Goal: Task Accomplishment & Management: Complete application form

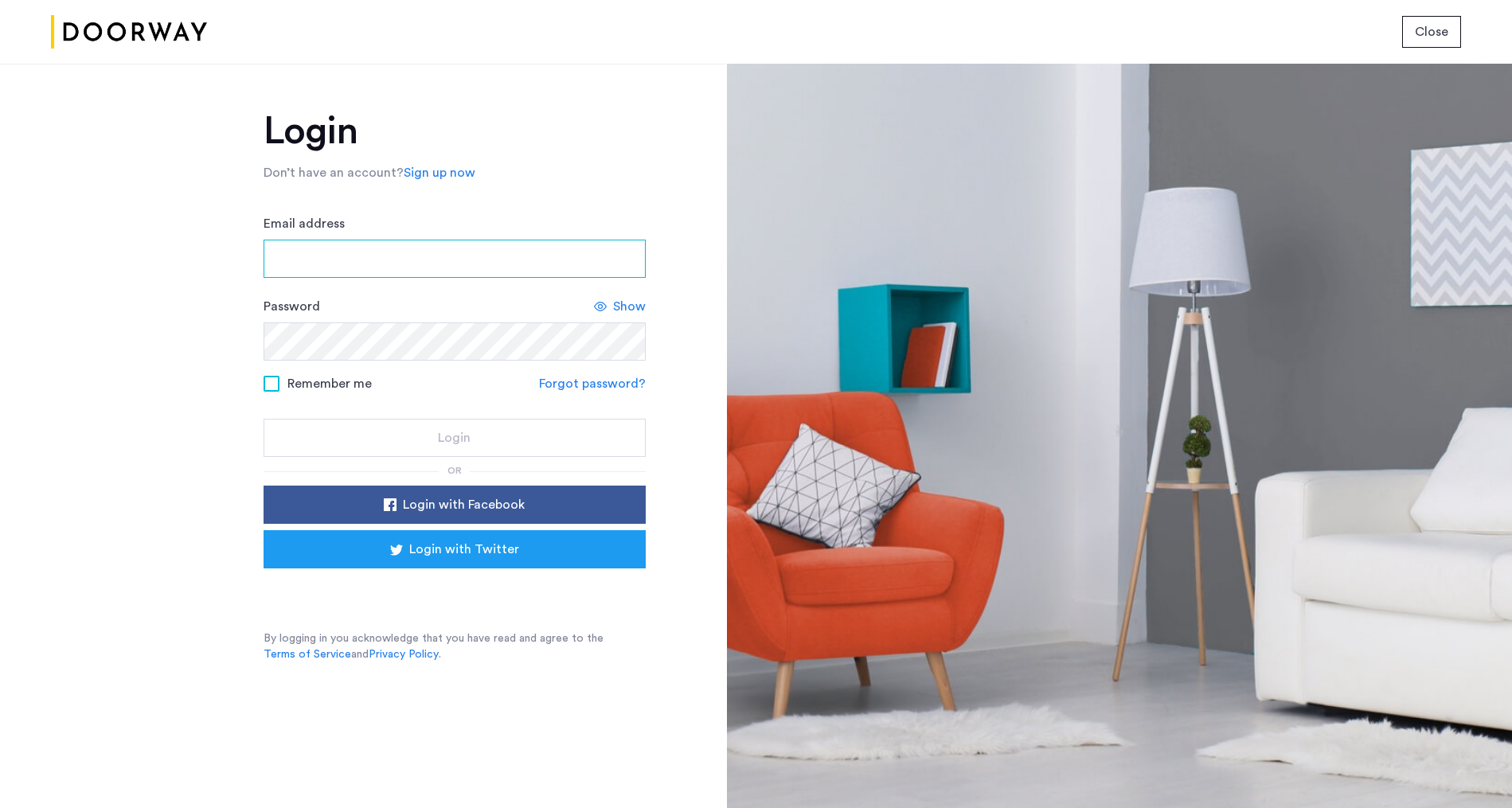
click at [431, 258] on input "Email address" at bounding box center [454, 258] width 382 height 38
type input "**********"
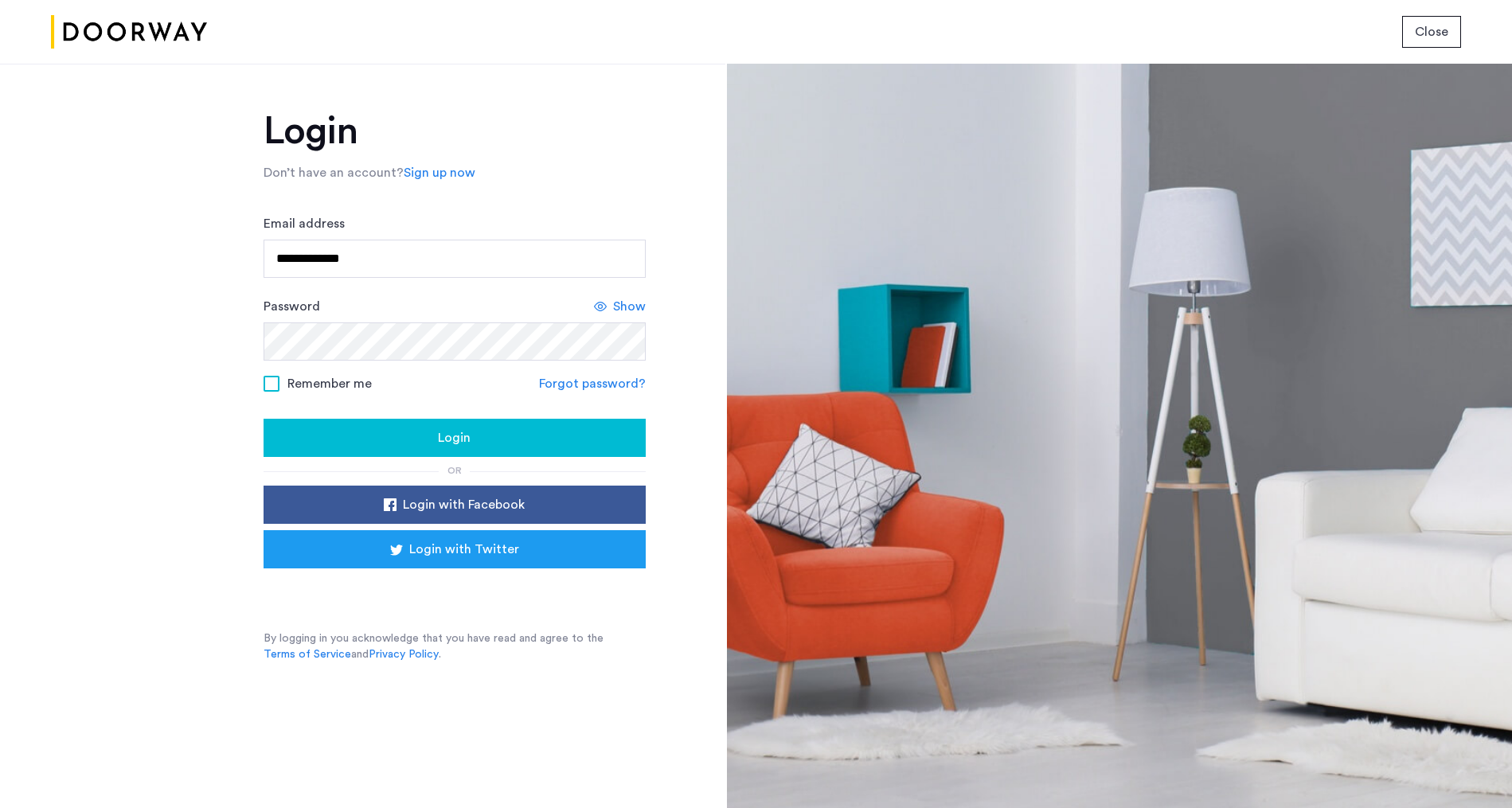
click at [526, 431] on div "Login" at bounding box center [454, 438] width 357 height 19
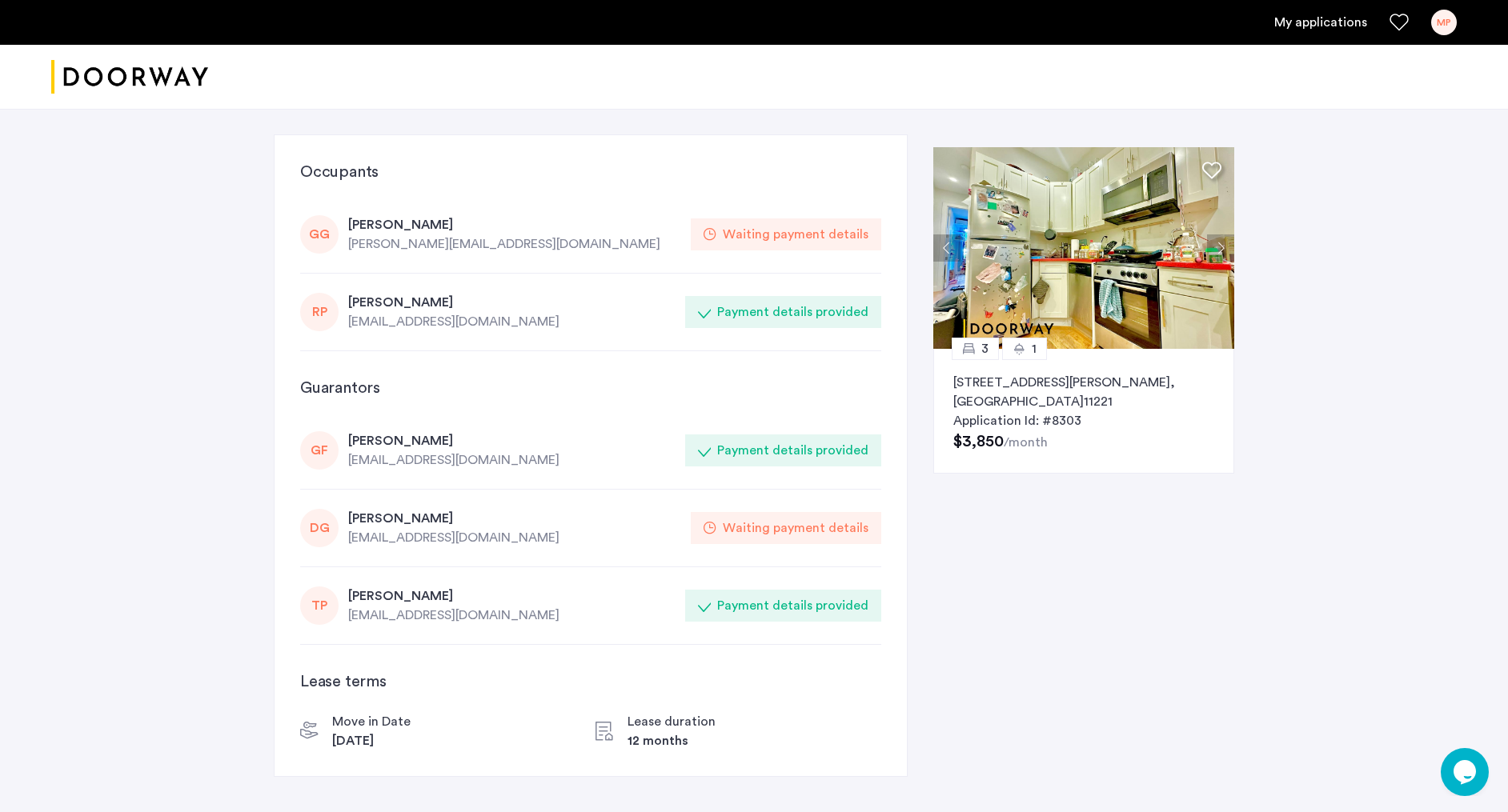
click at [333, 607] on div "TP" at bounding box center [320, 606] width 38 height 38
click at [370, 729] on div "Move in Date" at bounding box center [371, 722] width 78 height 19
click at [330, 606] on div "TP" at bounding box center [320, 606] width 38 height 38
click at [1298, 614] on div "Occupants GG Grace Gomes gomes.grace11@gmail.com Waiting payment details RP rub…" at bounding box center [754, 474] width 1508 height 732
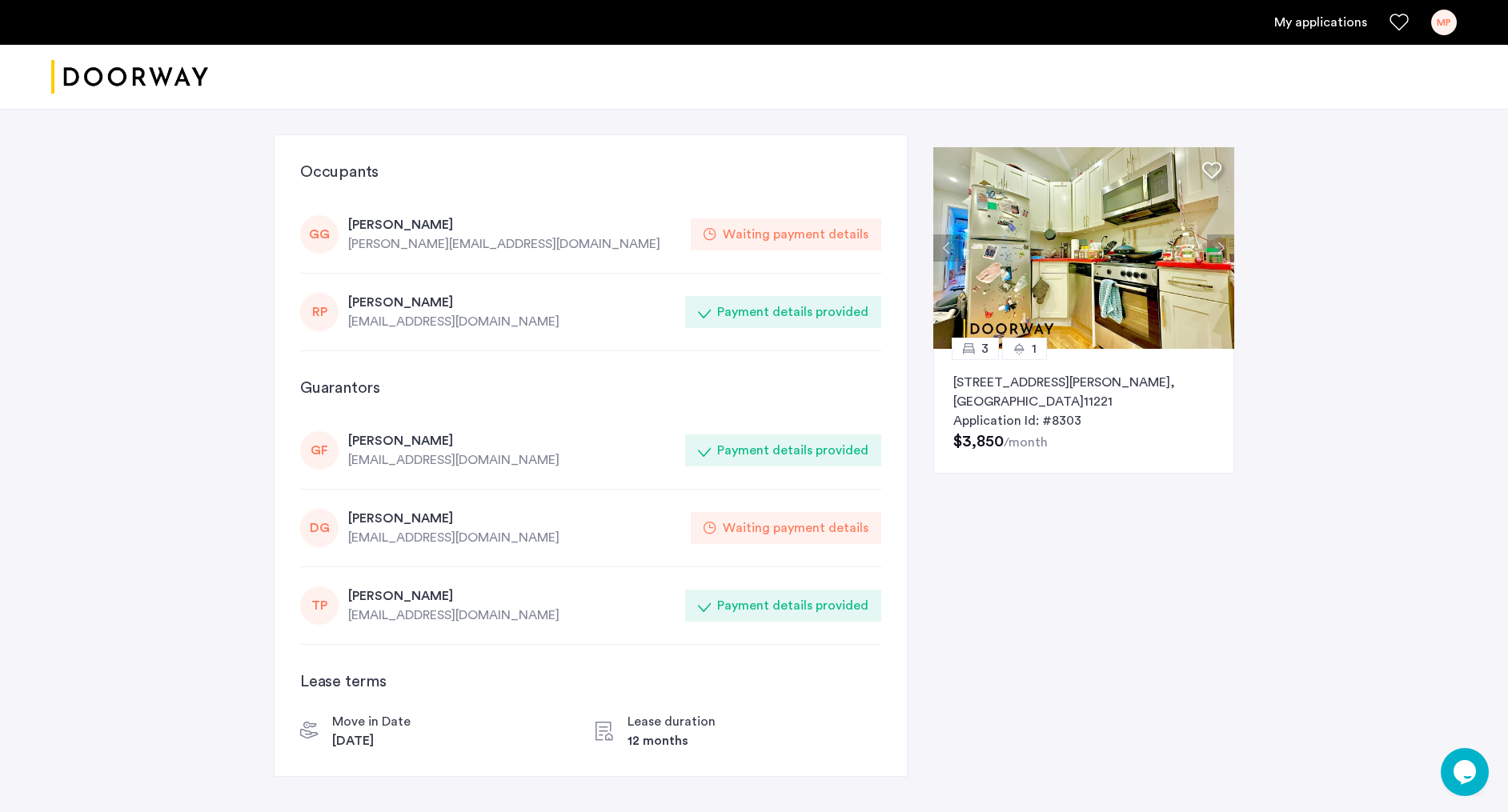
click at [1319, 23] on link "My applications" at bounding box center [1320, 23] width 93 height 19
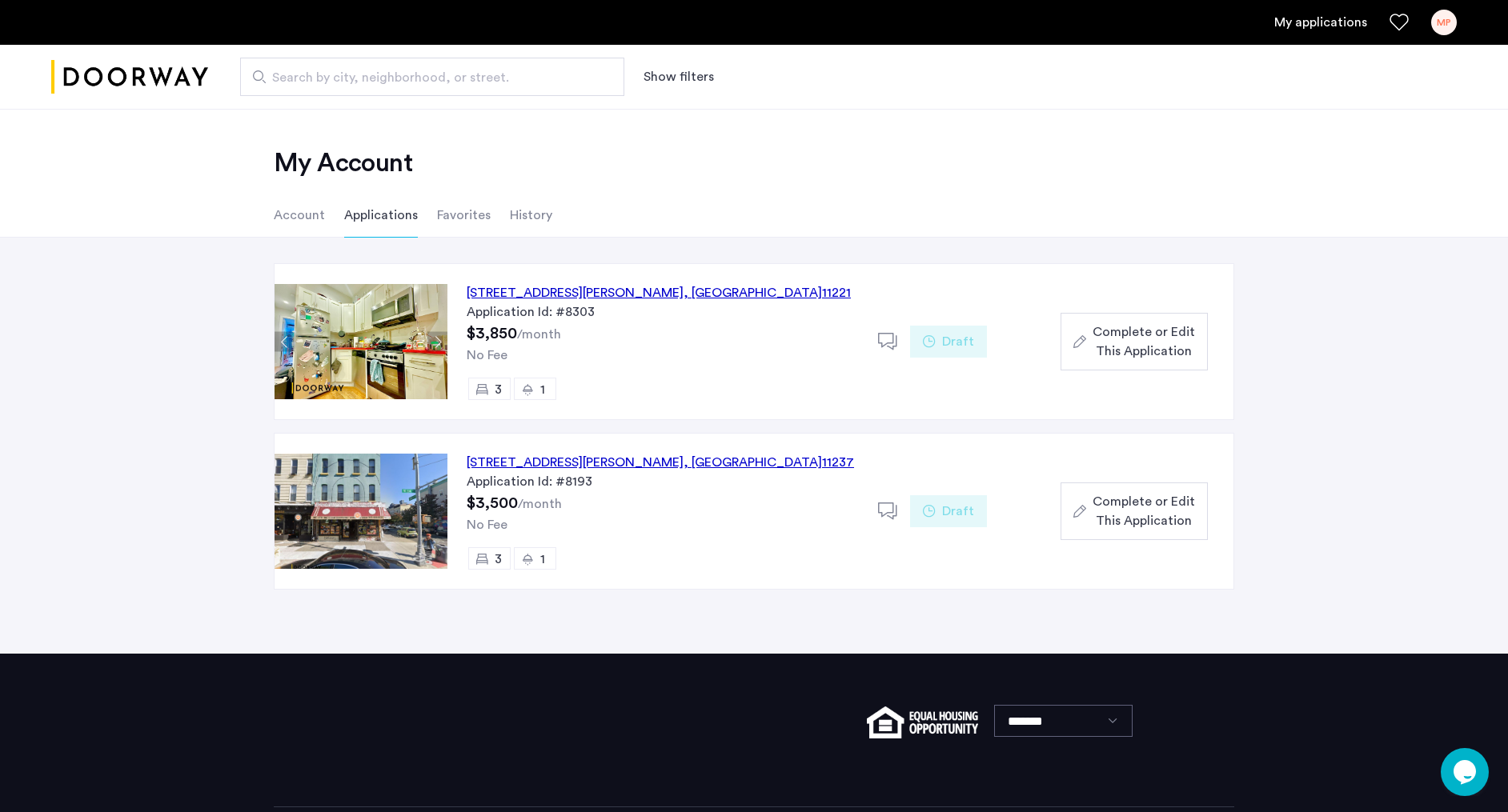
click at [540, 214] on li "History" at bounding box center [531, 215] width 43 height 45
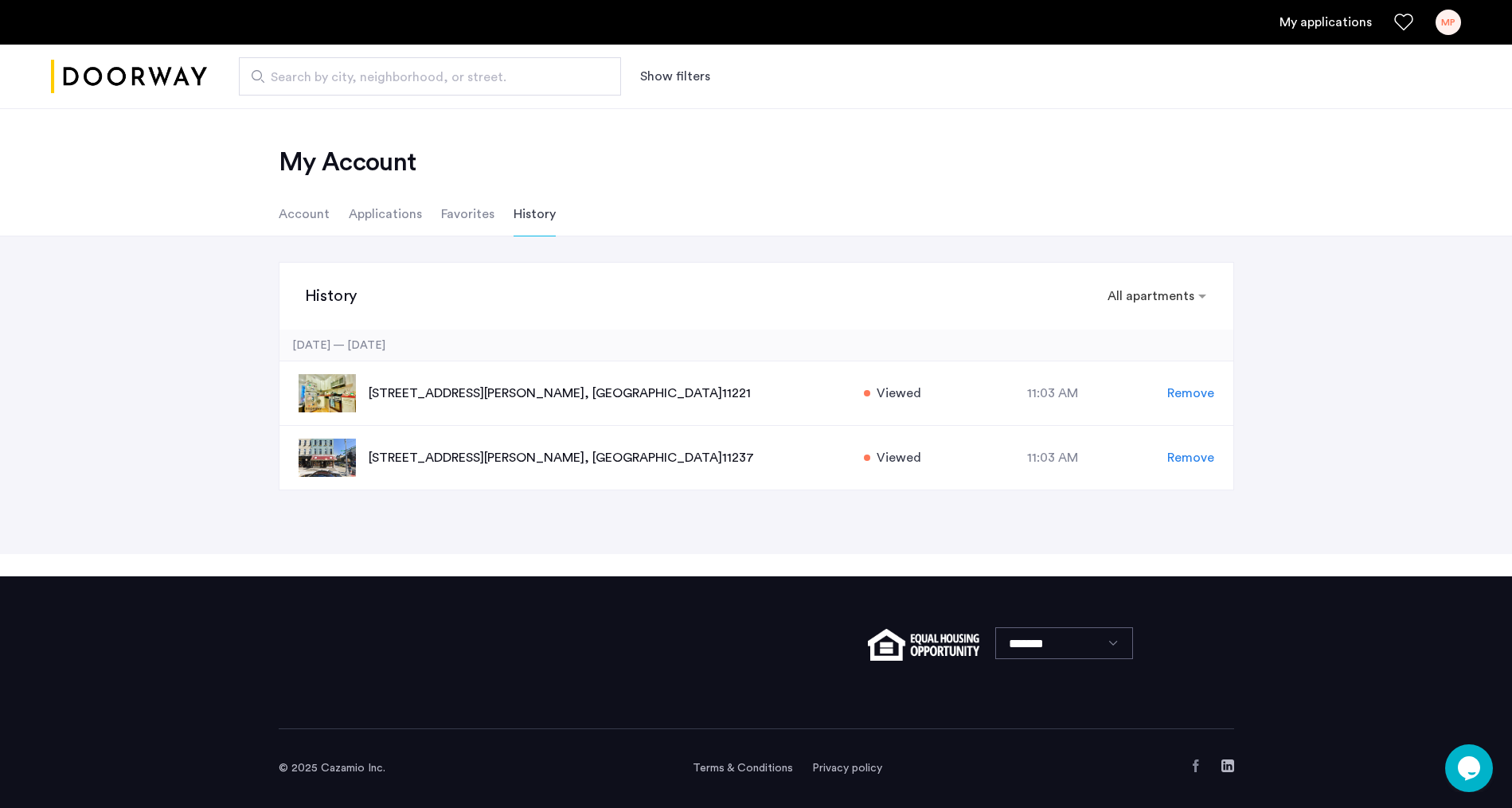
click at [459, 216] on li "Favorites" at bounding box center [468, 214] width 54 height 45
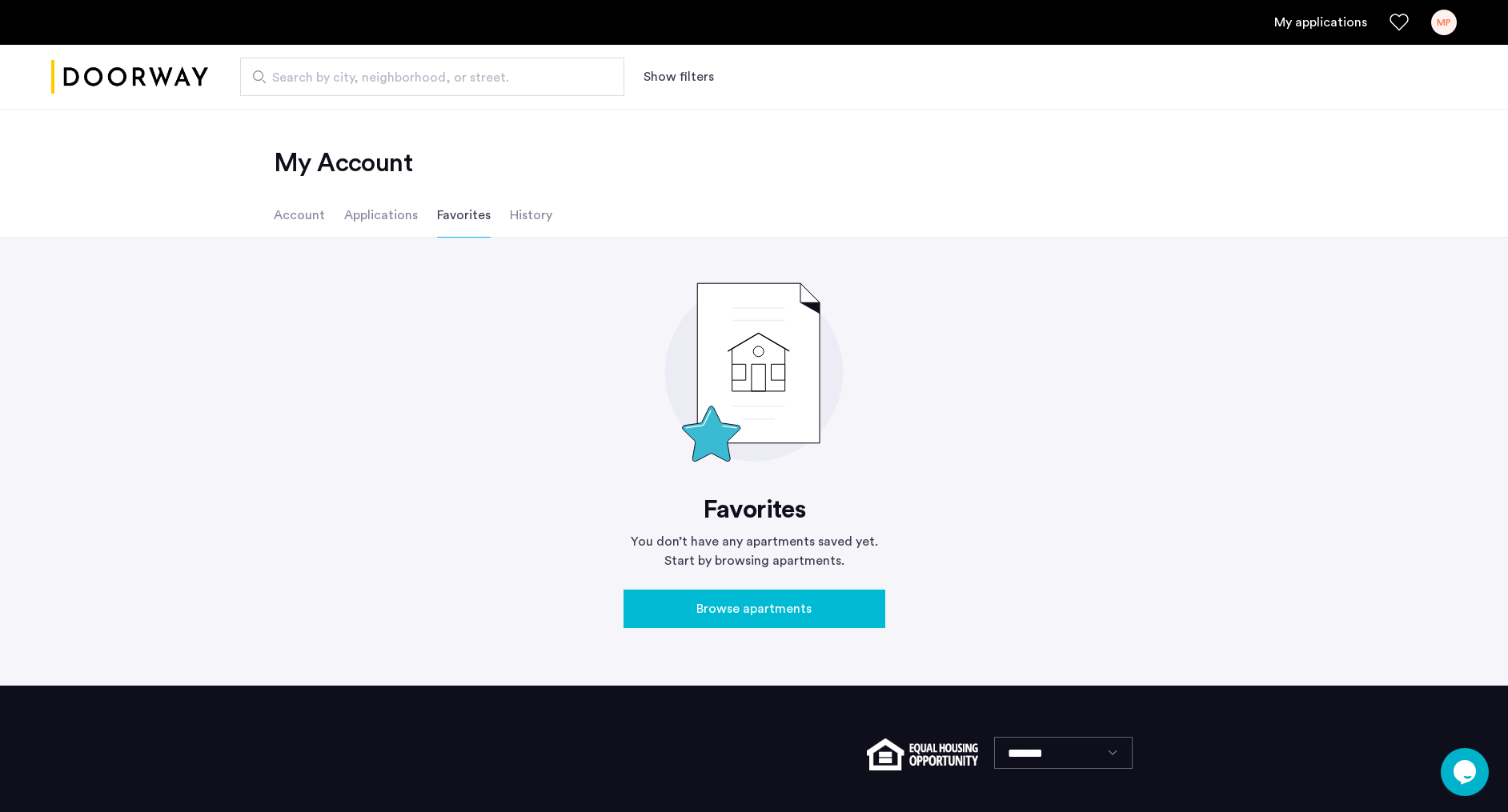
click at [293, 215] on li "Account" at bounding box center [299, 215] width 51 height 45
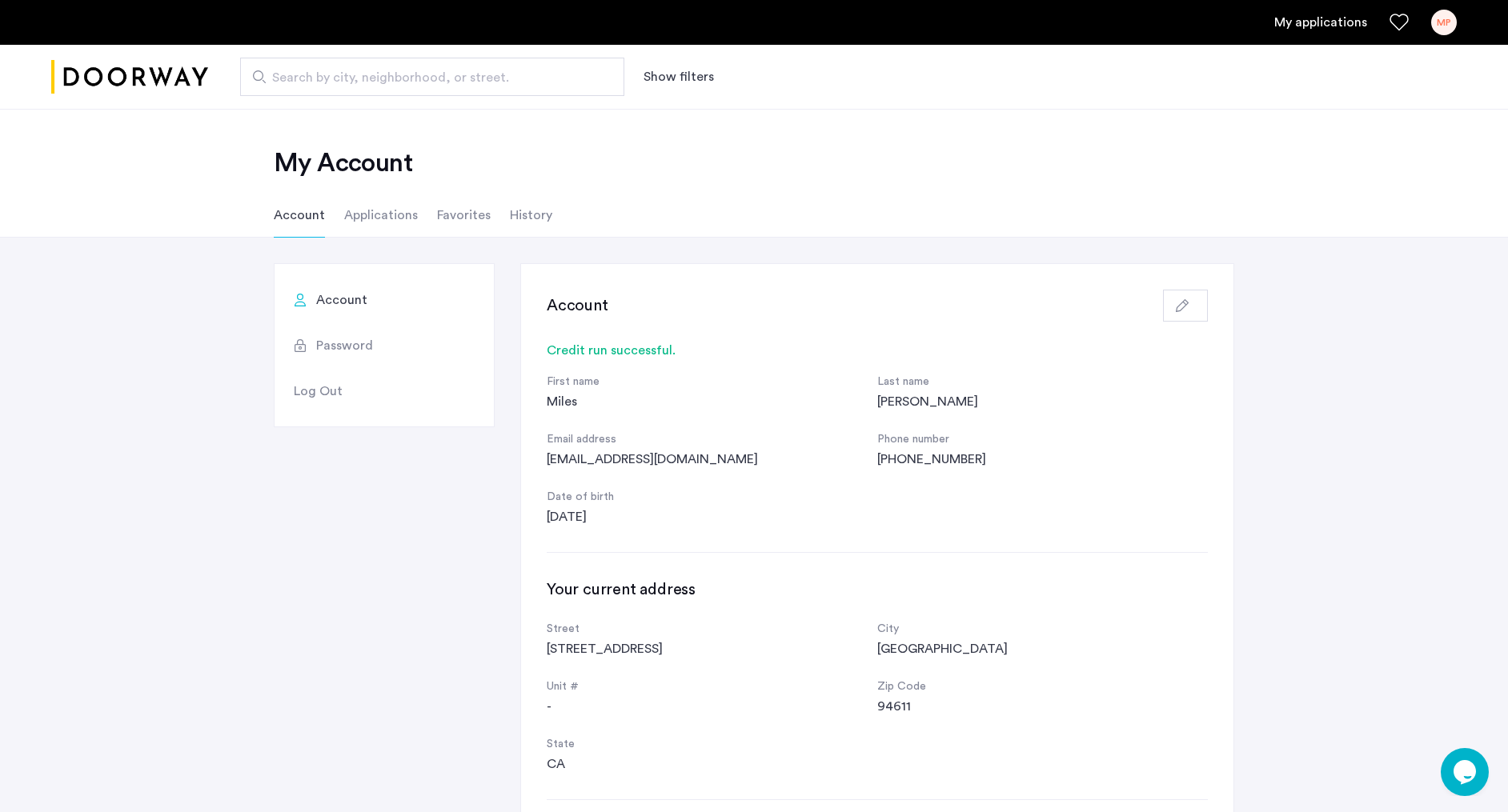
click at [394, 220] on li "Applications" at bounding box center [380, 215] width 74 height 45
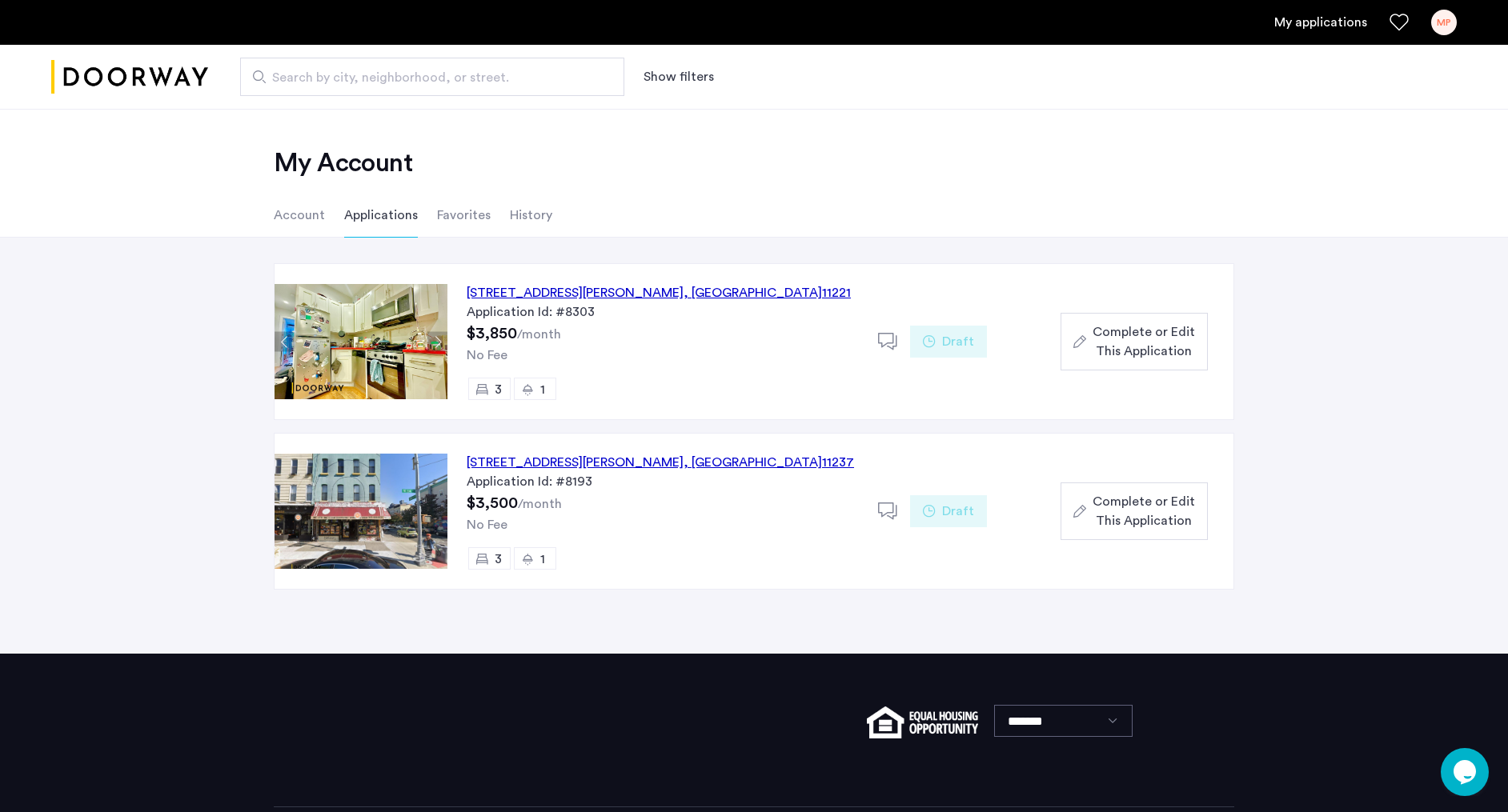
click at [600, 294] on div "184 Suydam Street, Unit 2R, Brooklyn , NY 11221" at bounding box center [658, 293] width 384 height 19
click at [1126, 353] on span "Complete or Edit This Application" at bounding box center [1144, 341] width 103 height 38
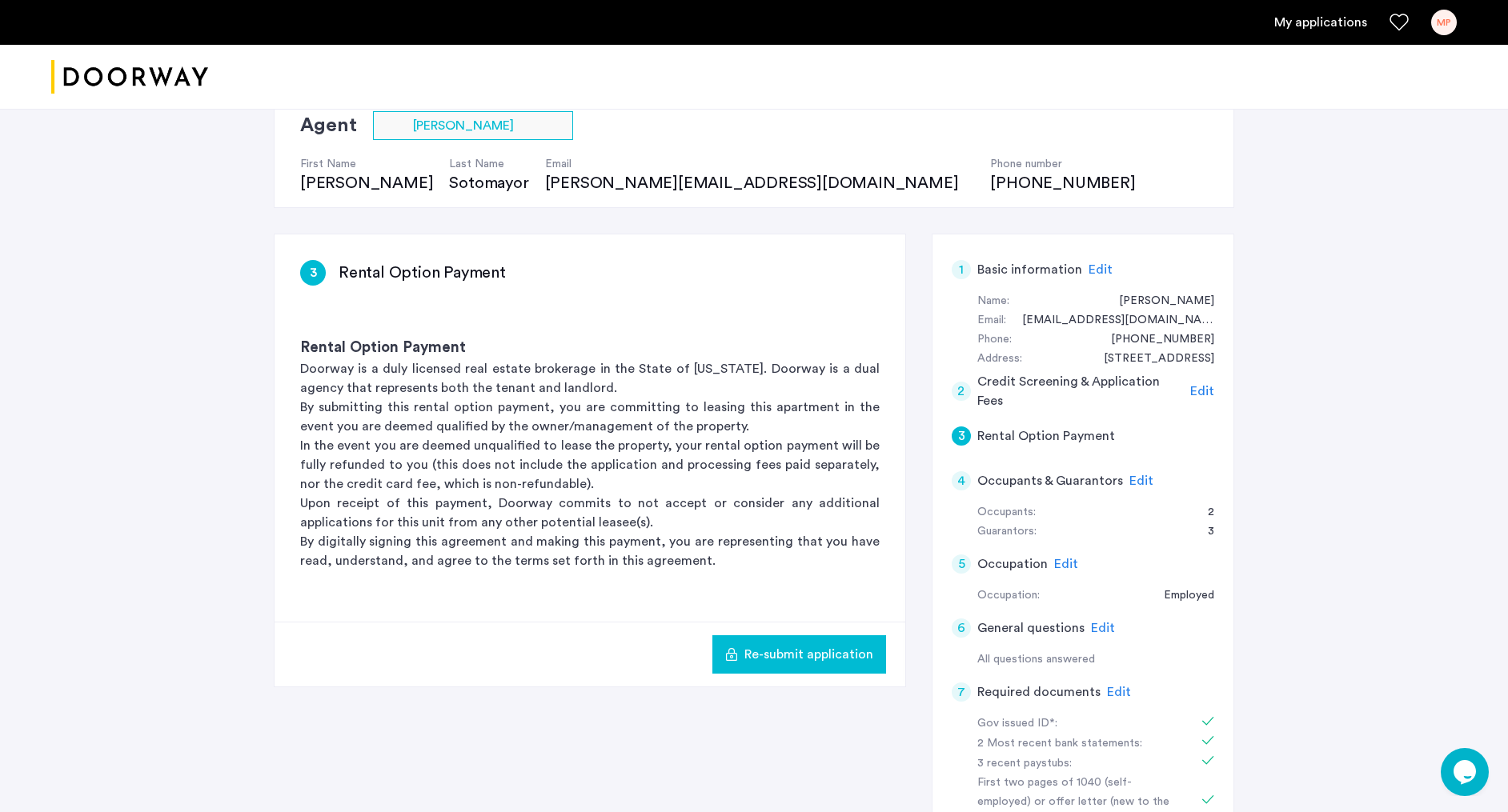
scroll to position [205, 0]
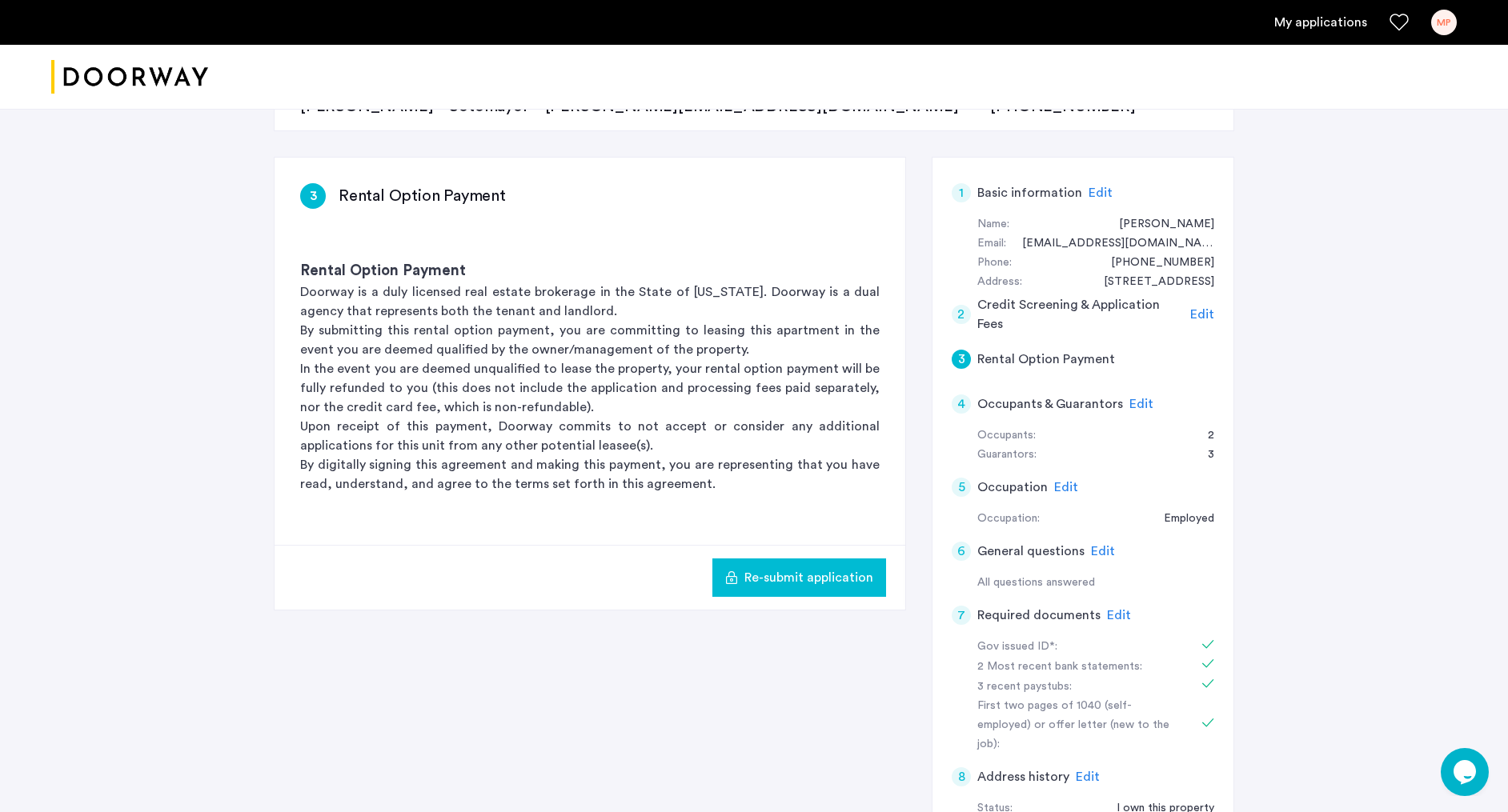
click at [1138, 401] on span "Edit" at bounding box center [1141, 404] width 24 height 13
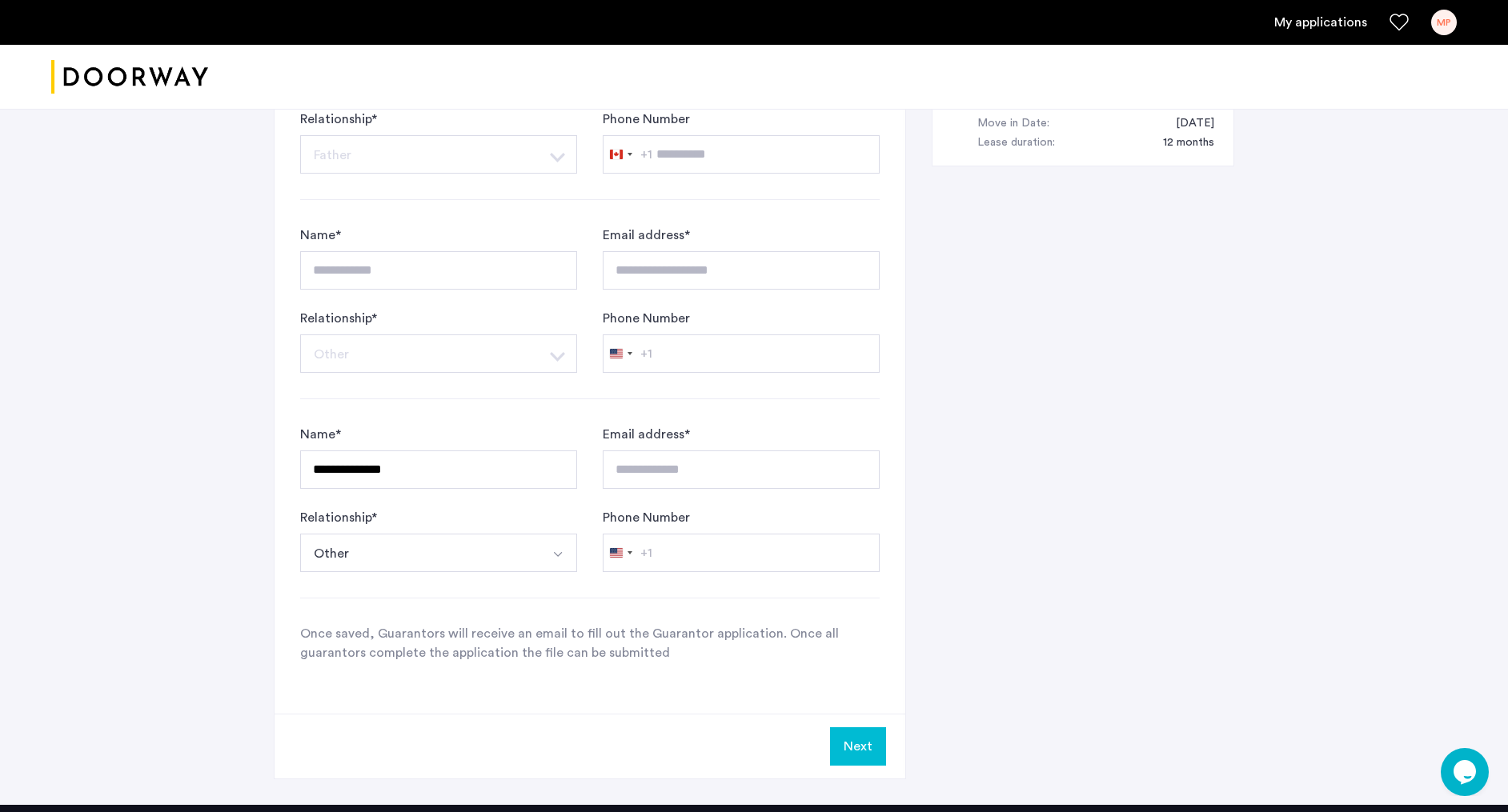
scroll to position [423, 0]
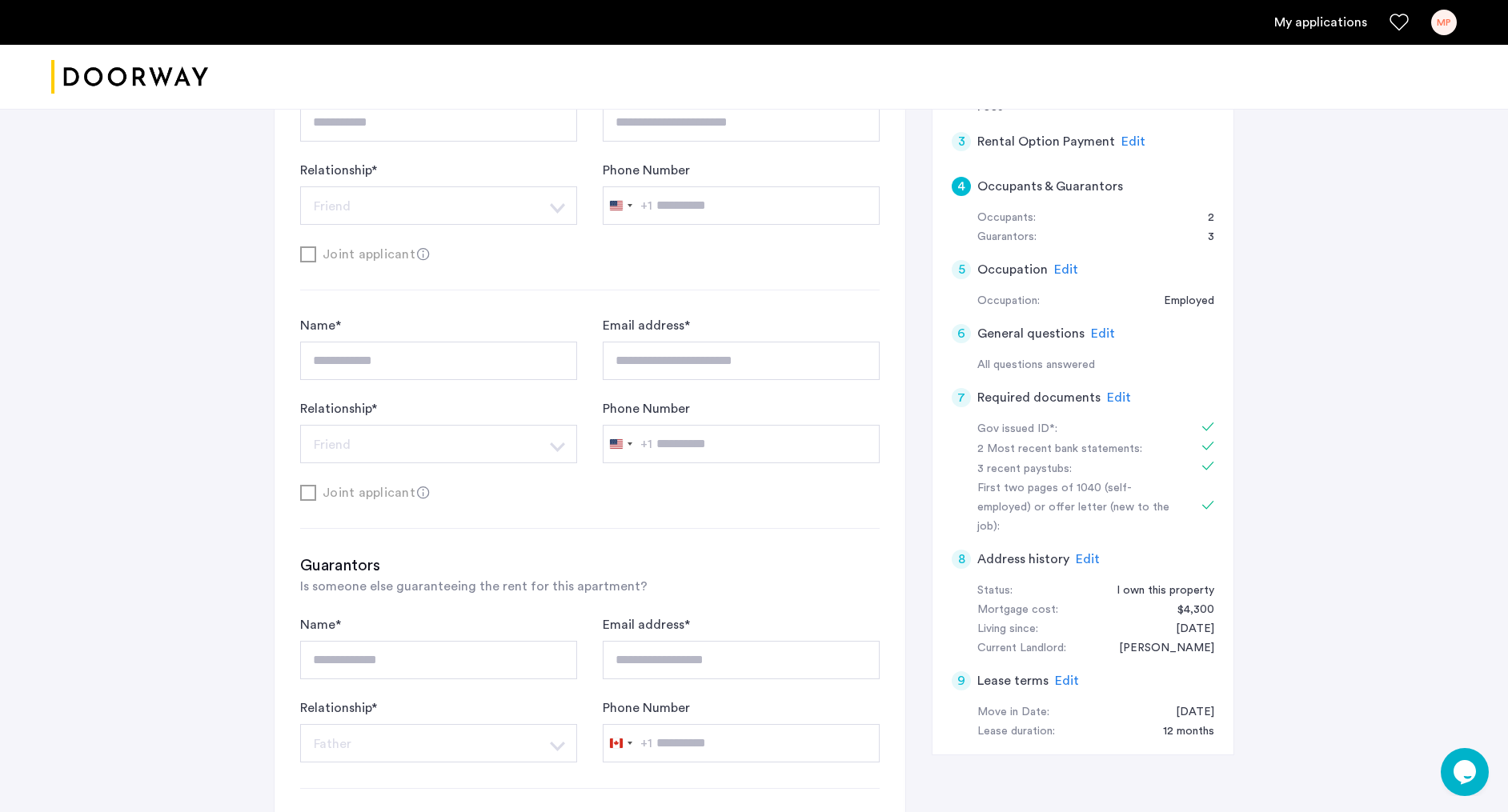
click at [1120, 393] on span "Edit" at bounding box center [1120, 398] width 24 height 13
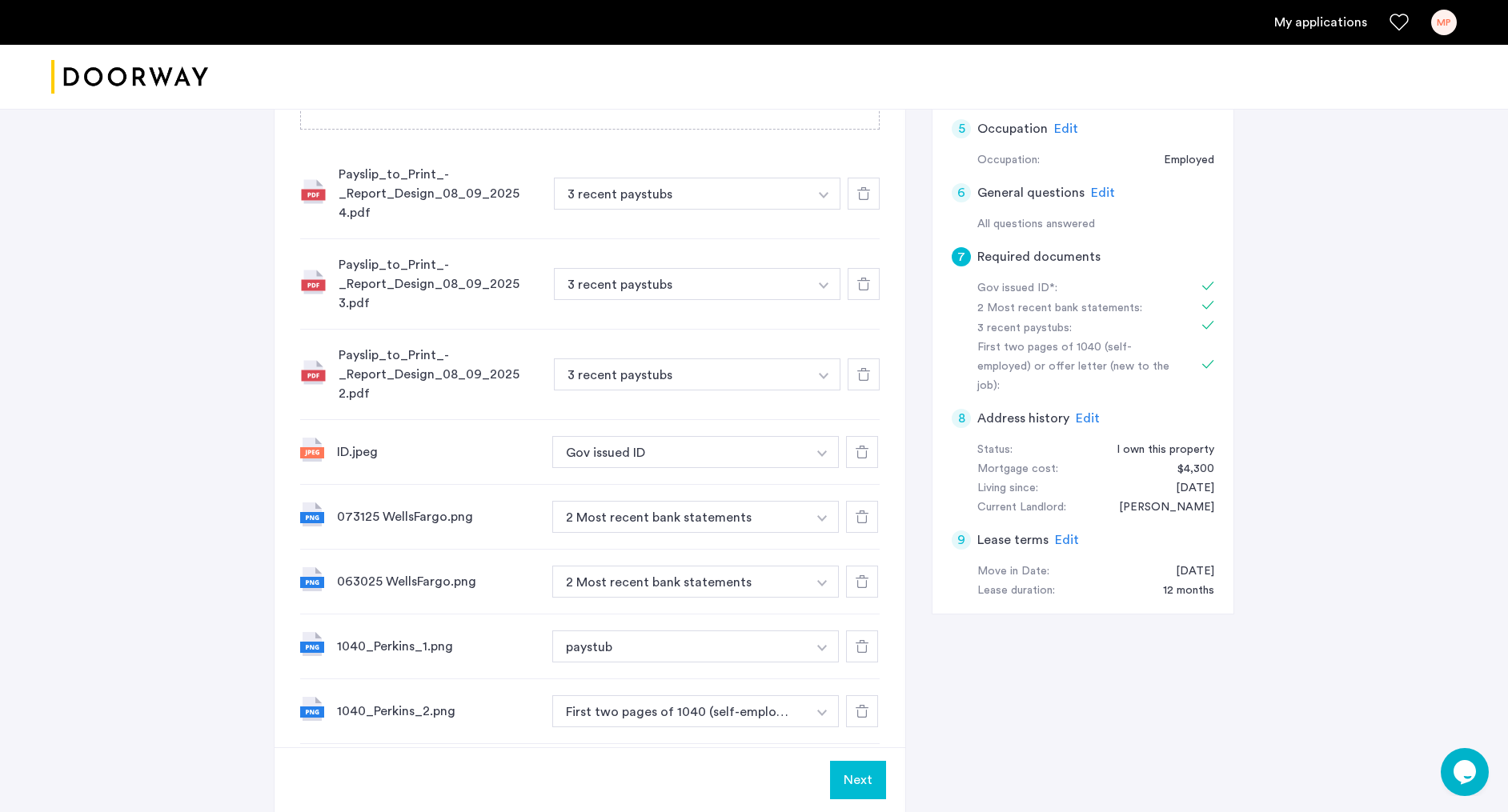
scroll to position [538, 0]
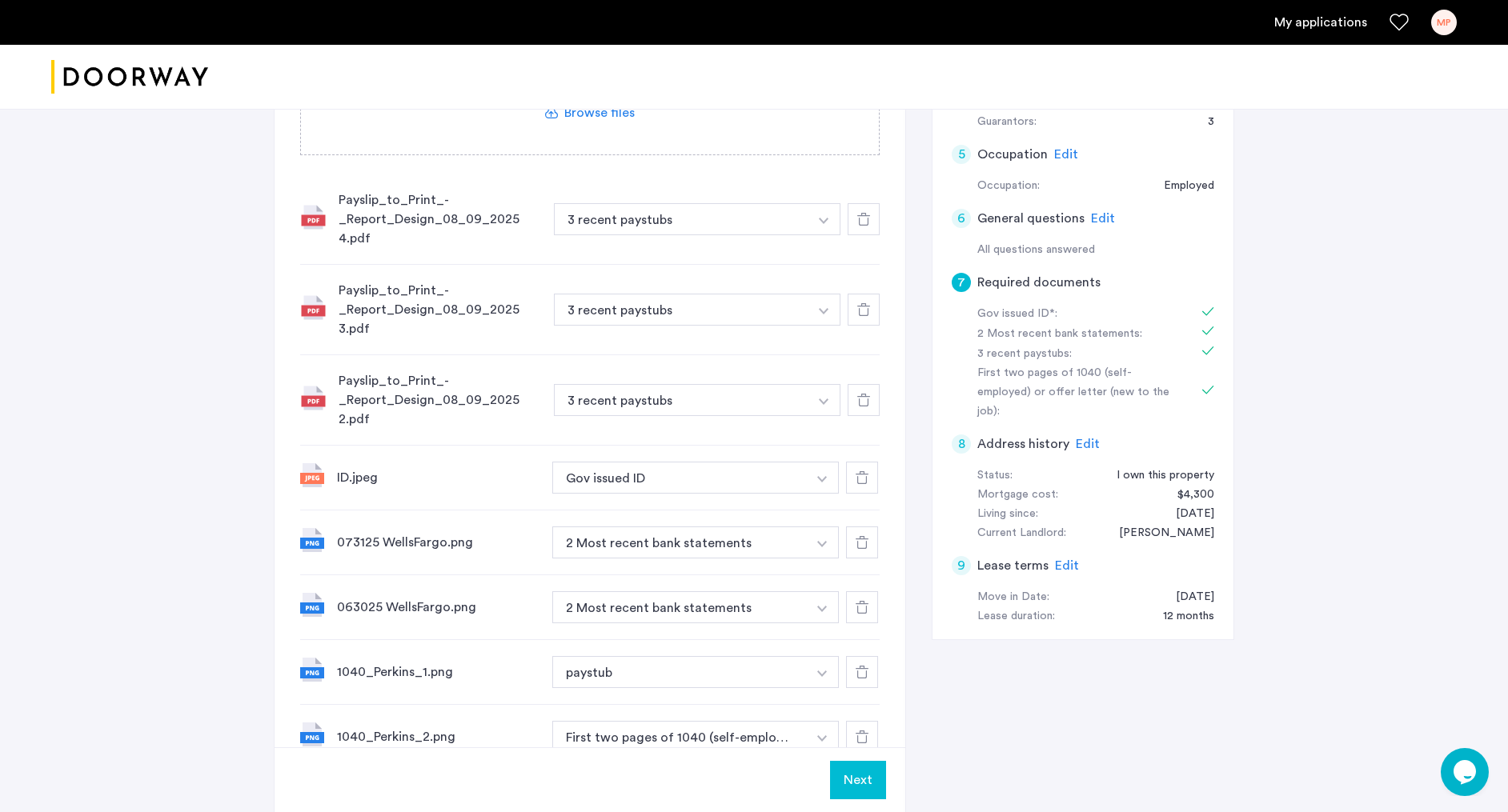
click at [1084, 438] on span "Edit" at bounding box center [1088, 444] width 24 height 13
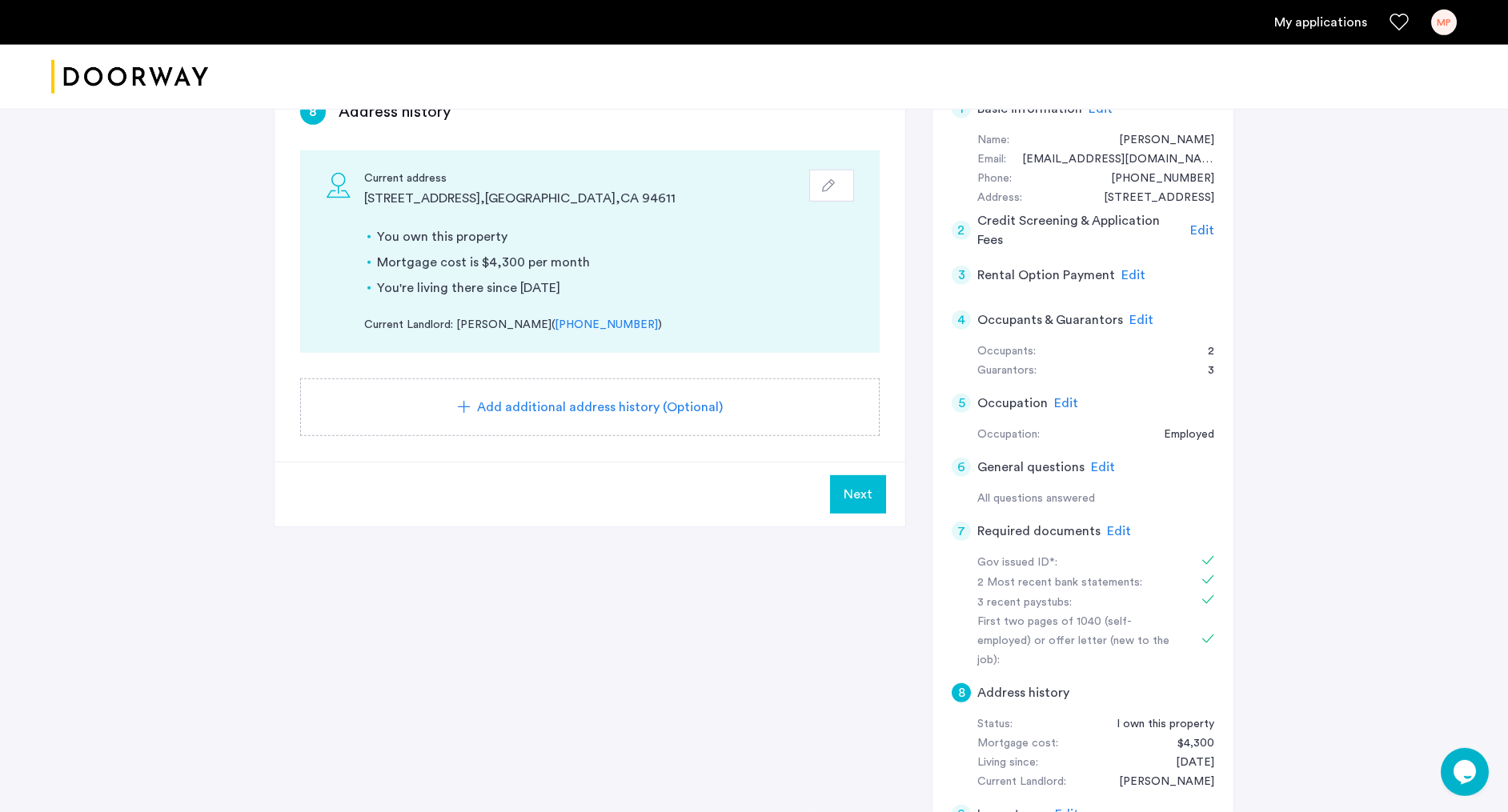
scroll to position [372, 0]
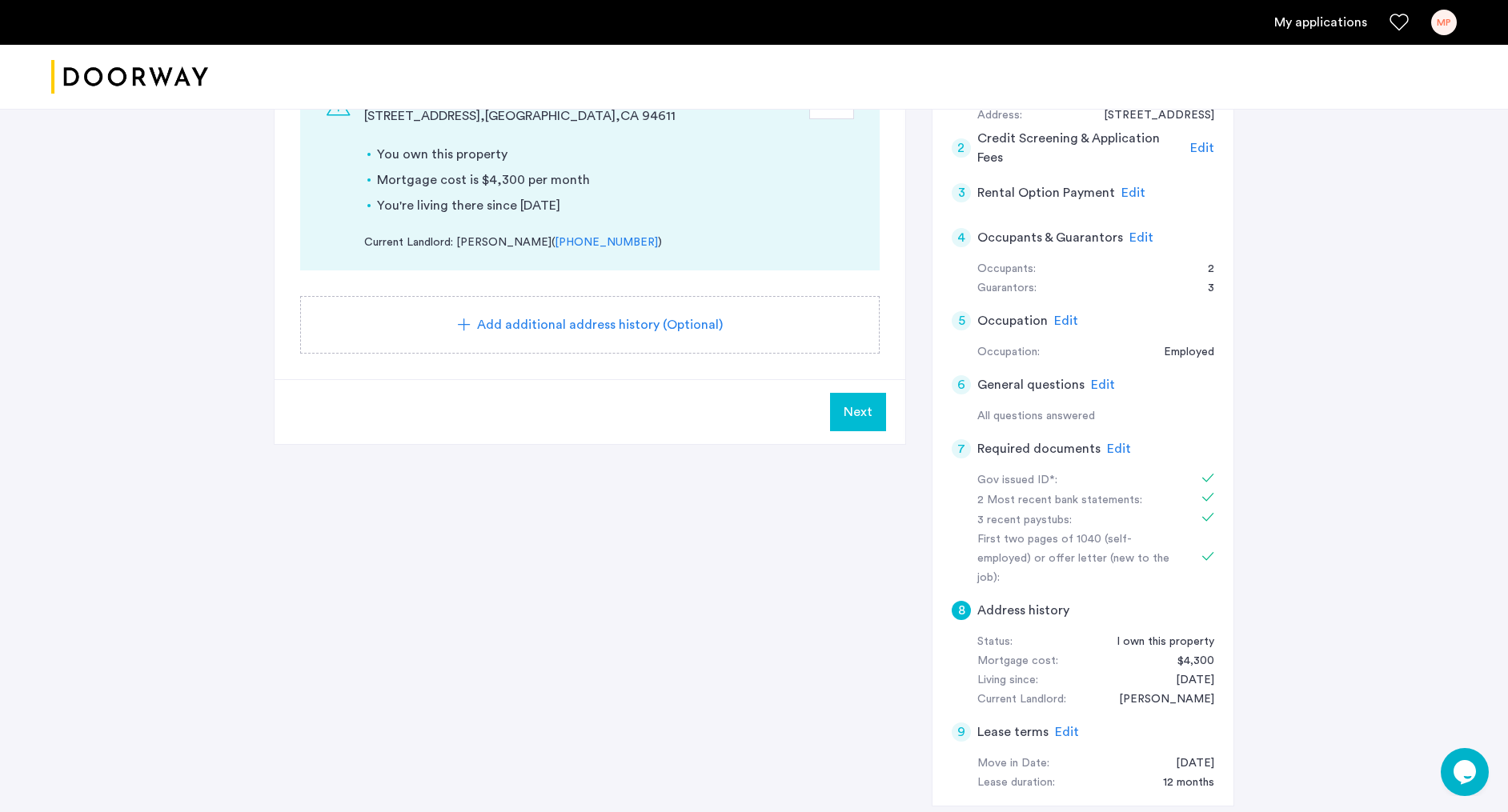
click at [1068, 726] on span "Edit" at bounding box center [1068, 732] width 24 height 13
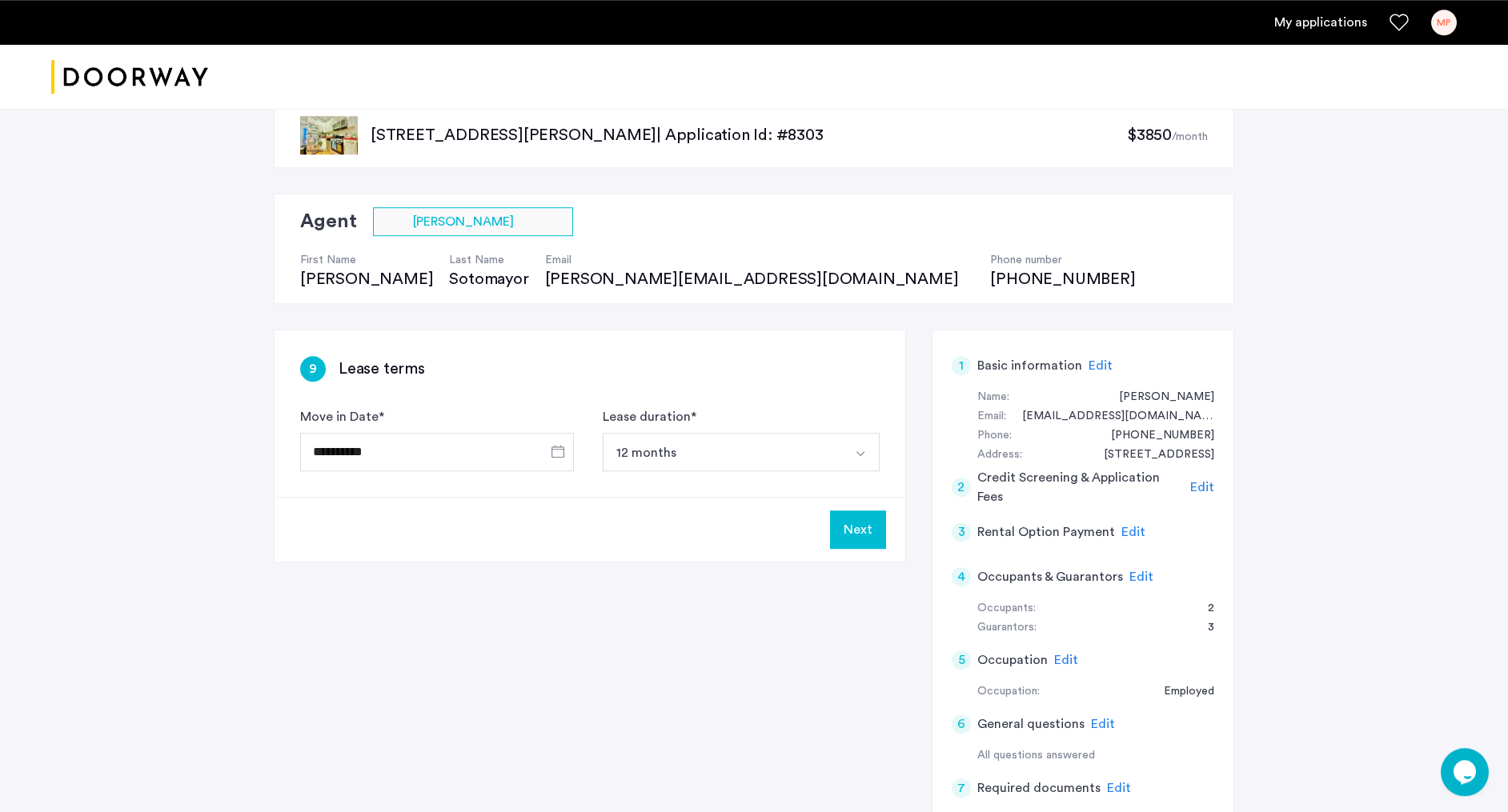
scroll to position [0, 0]
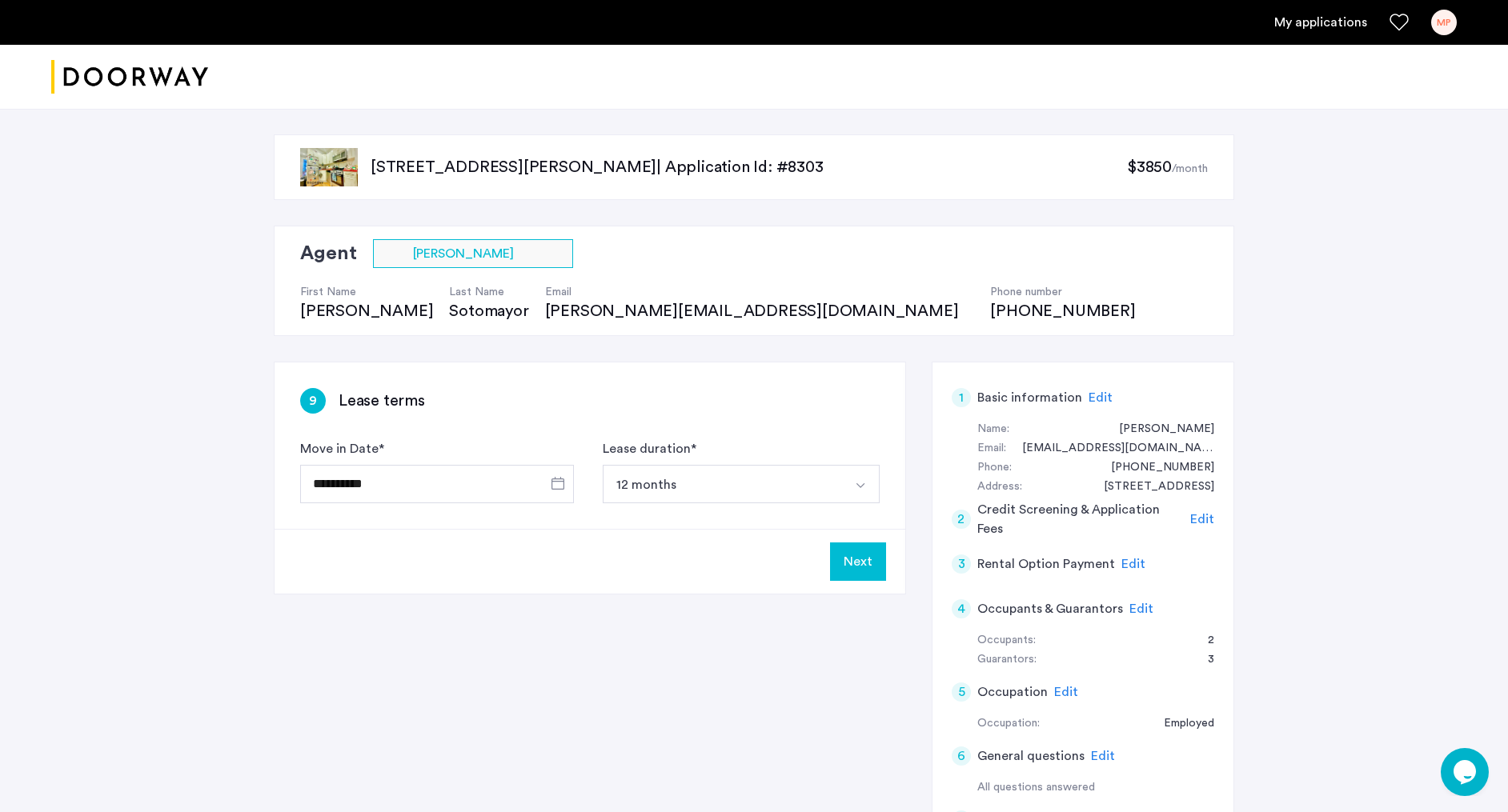
click at [1209, 521] on span "Edit" at bounding box center [1202, 519] width 24 height 13
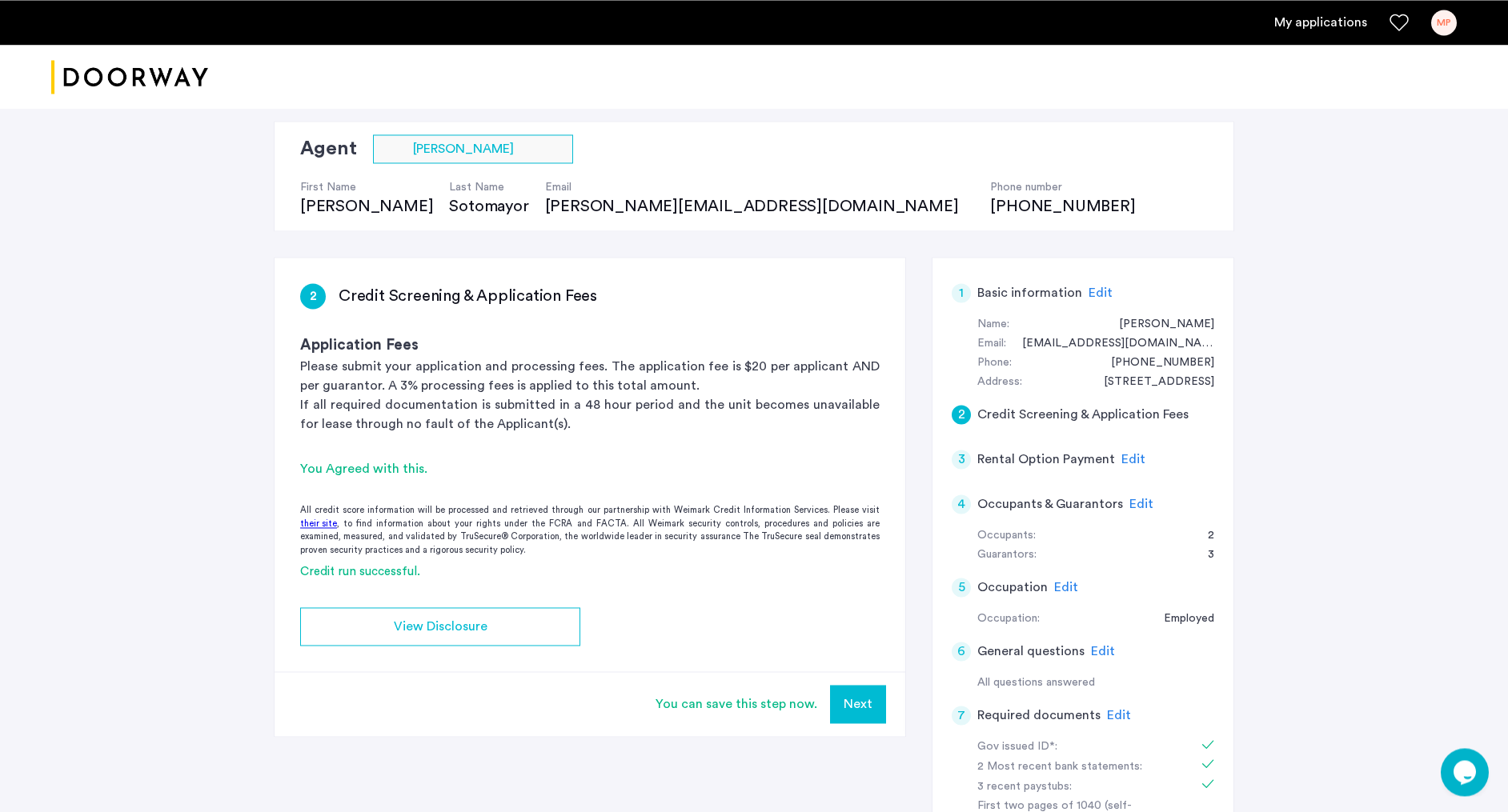
scroll to position [76, 0]
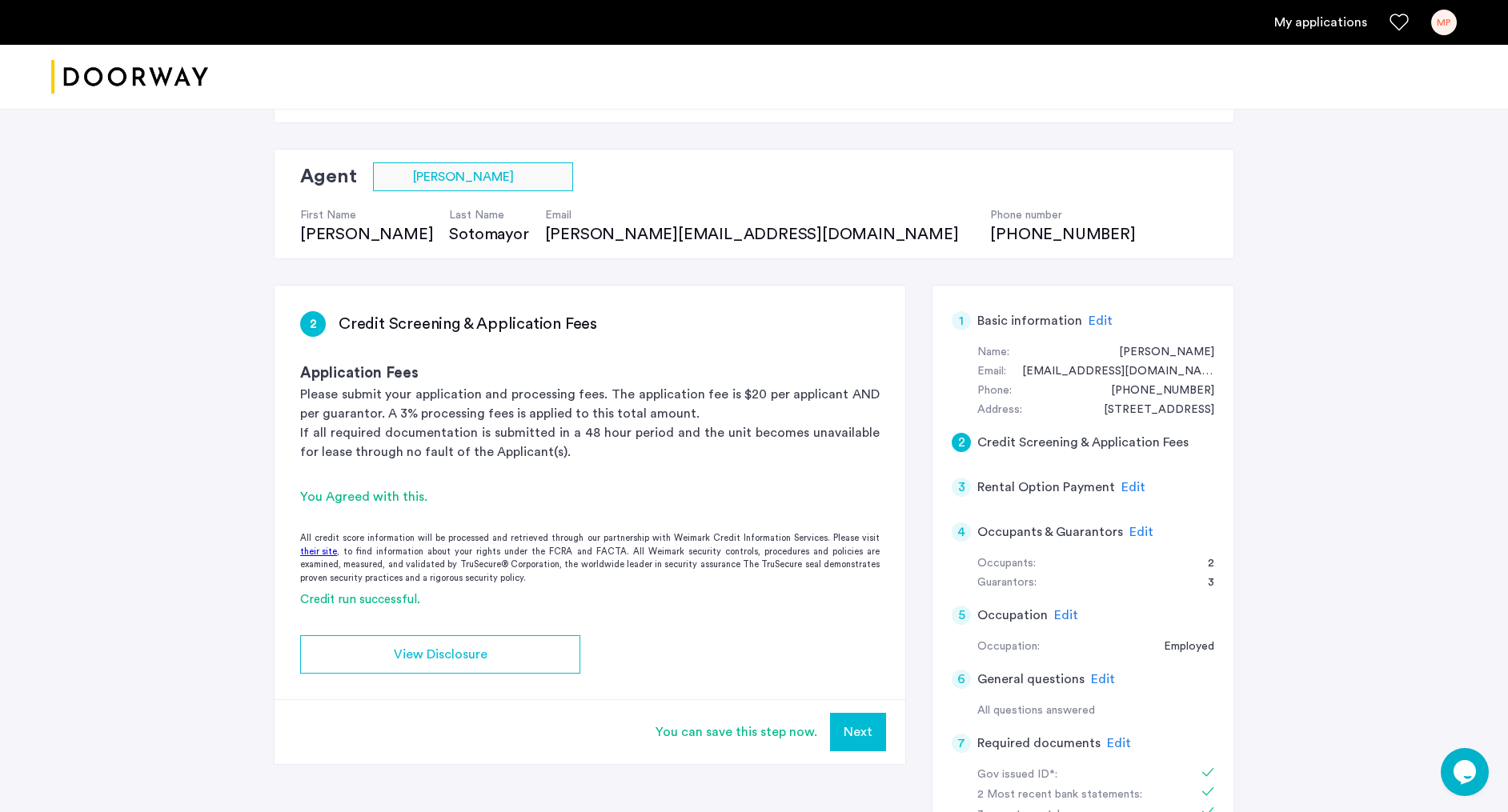
click at [1097, 326] on span "Edit" at bounding box center [1101, 320] width 24 height 13
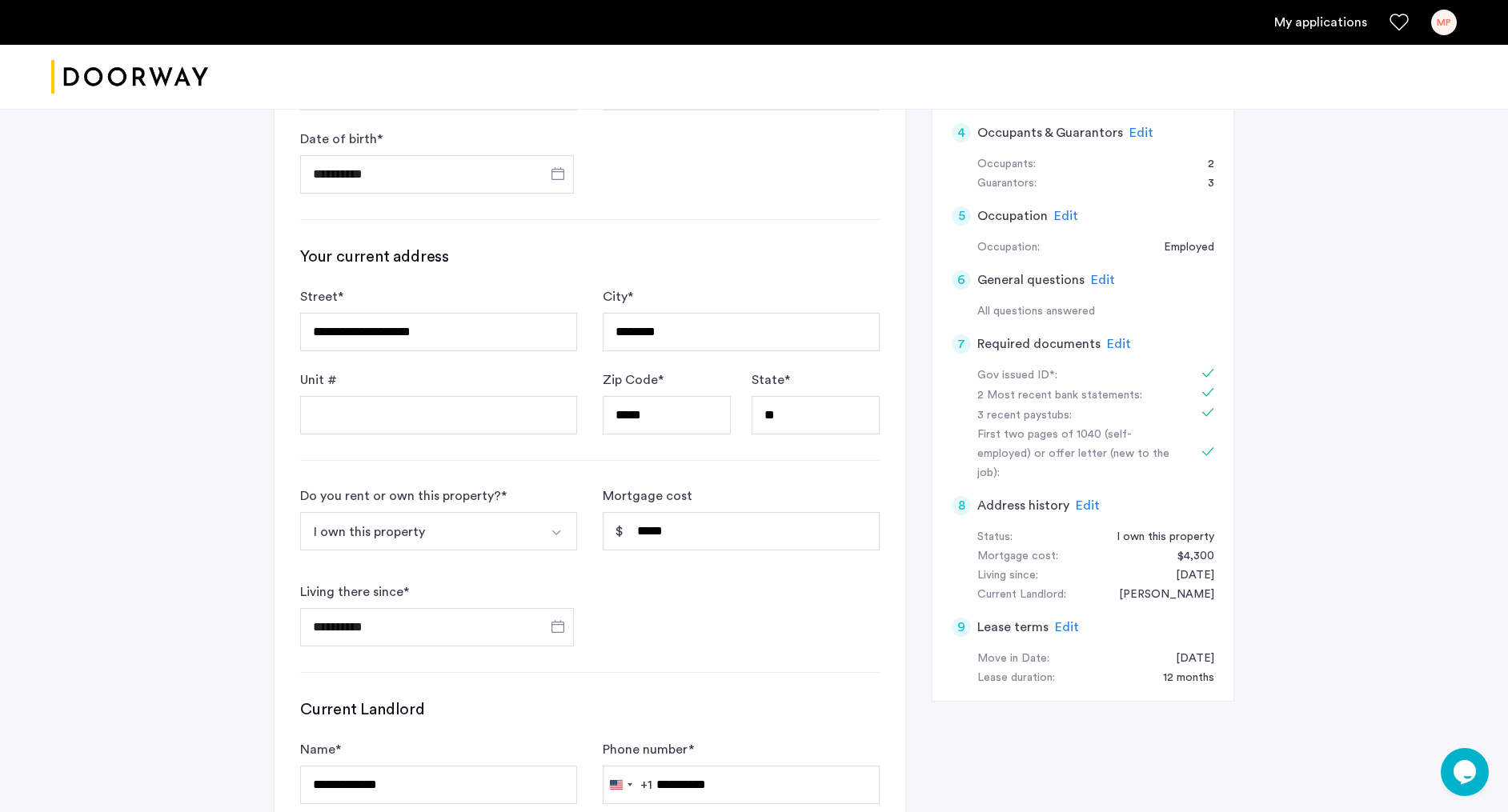
scroll to position [359, 0]
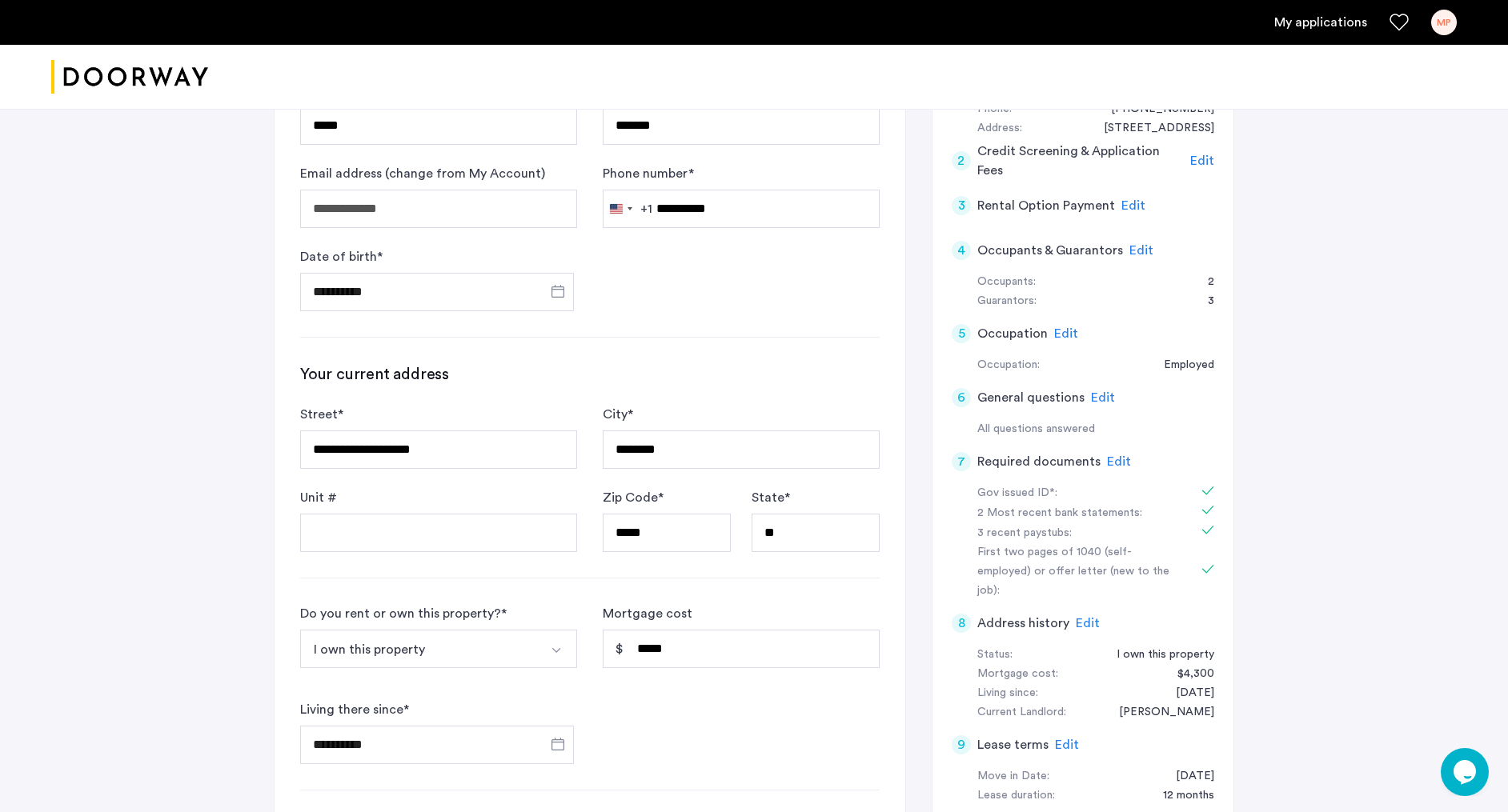
click at [1092, 395] on span "Edit" at bounding box center [1103, 398] width 24 height 13
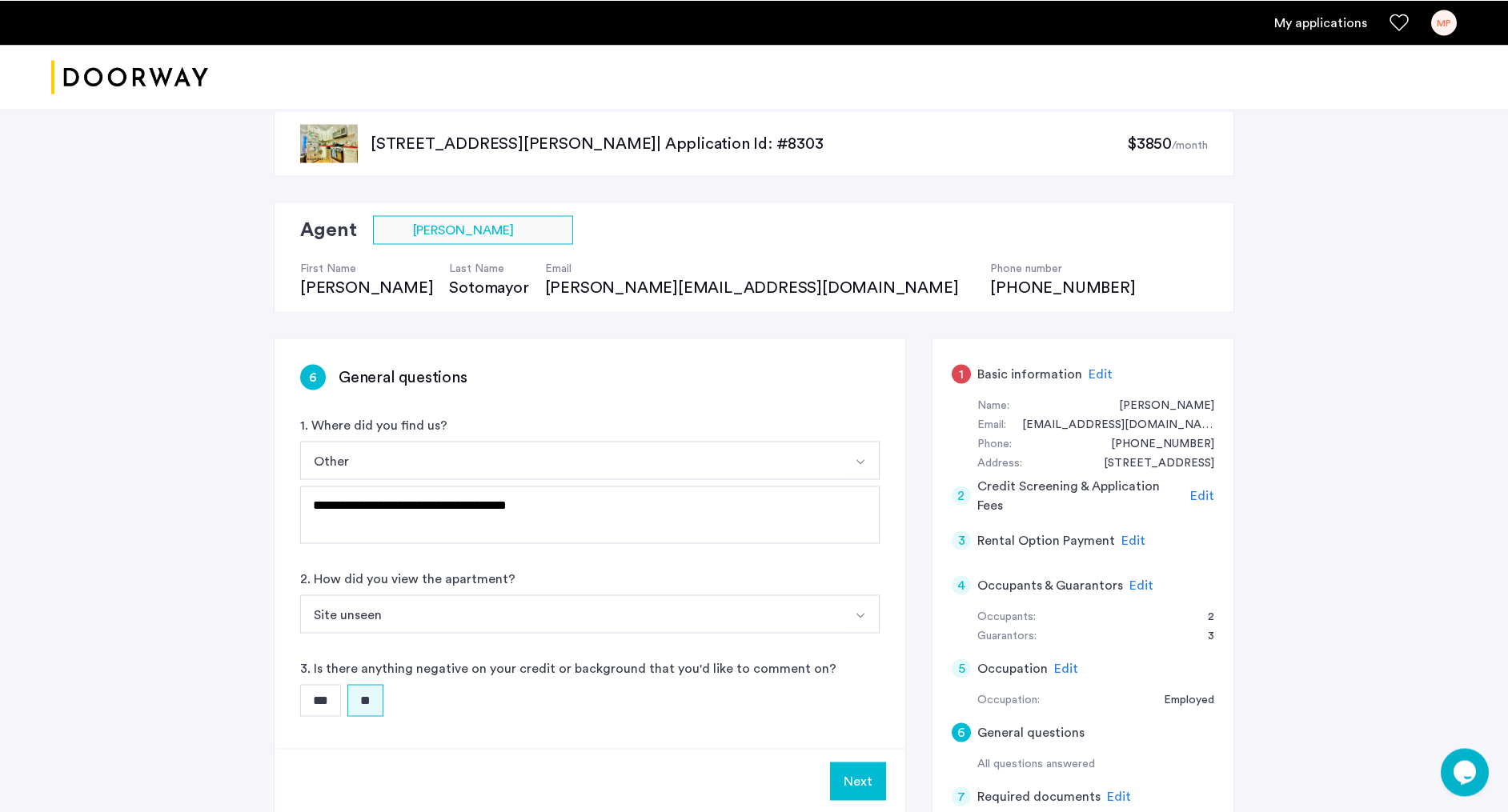
scroll to position [141, 0]
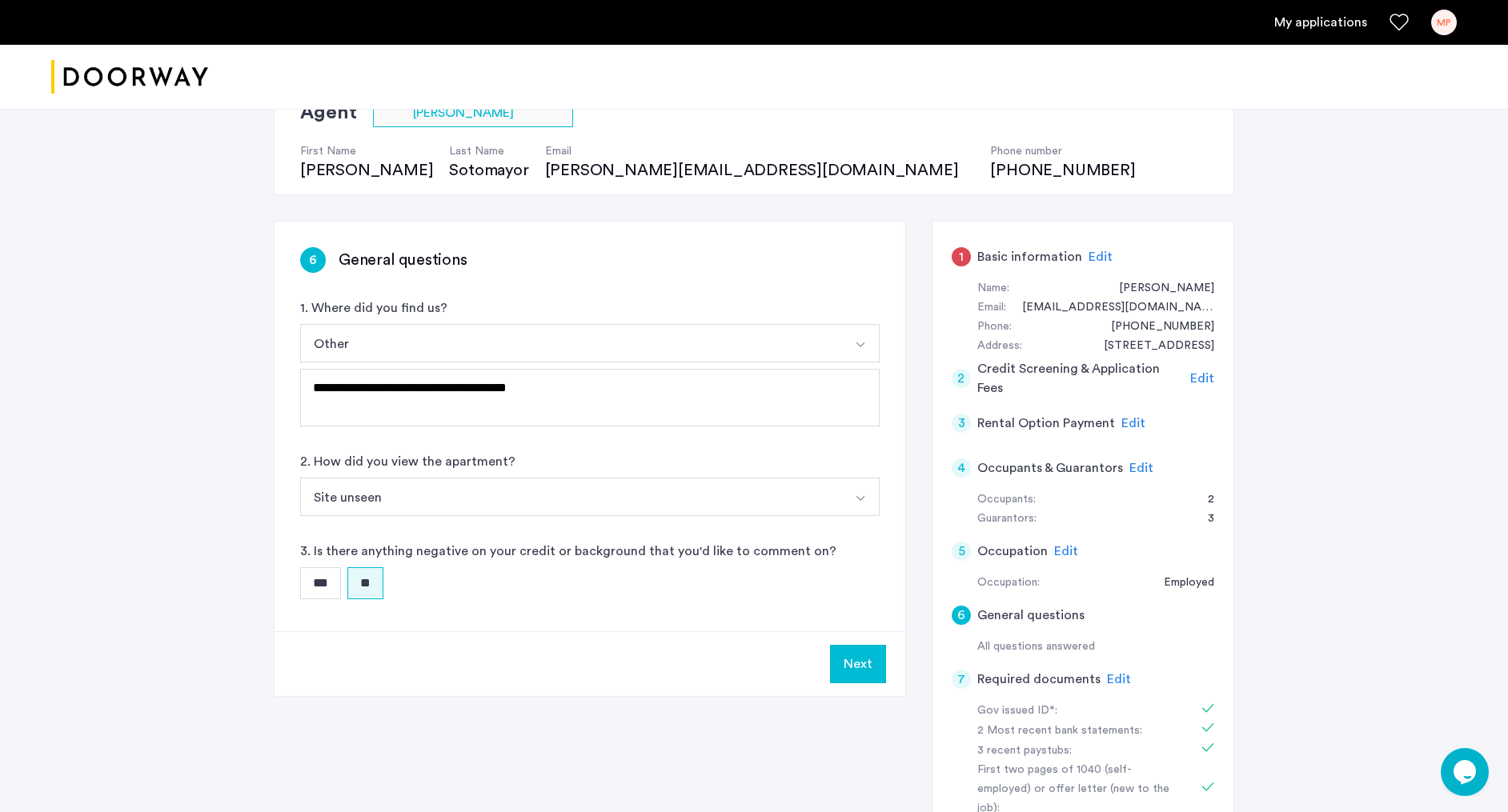
click at [1130, 424] on span "Edit" at bounding box center [1134, 423] width 24 height 13
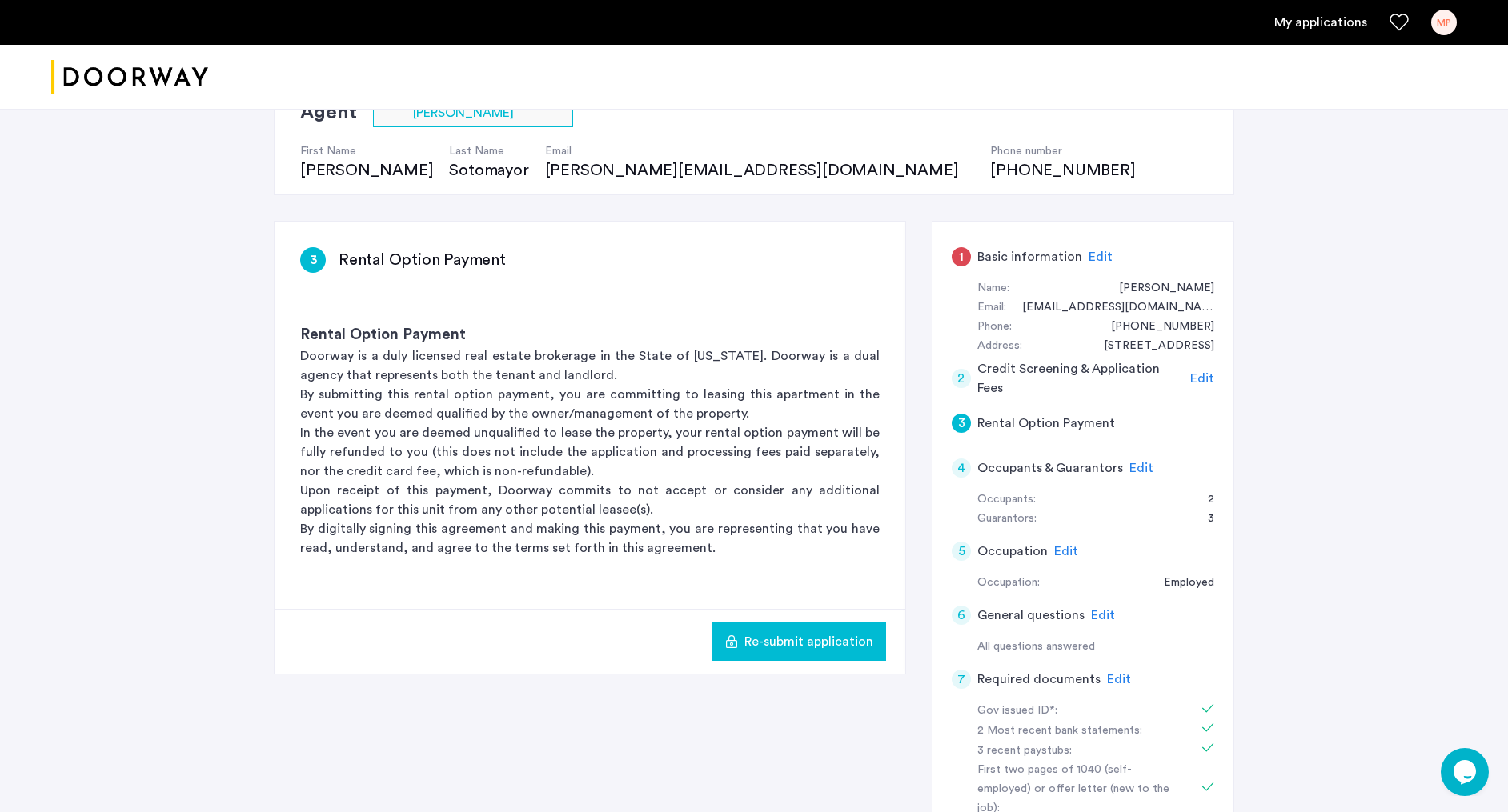
scroll to position [64, 0]
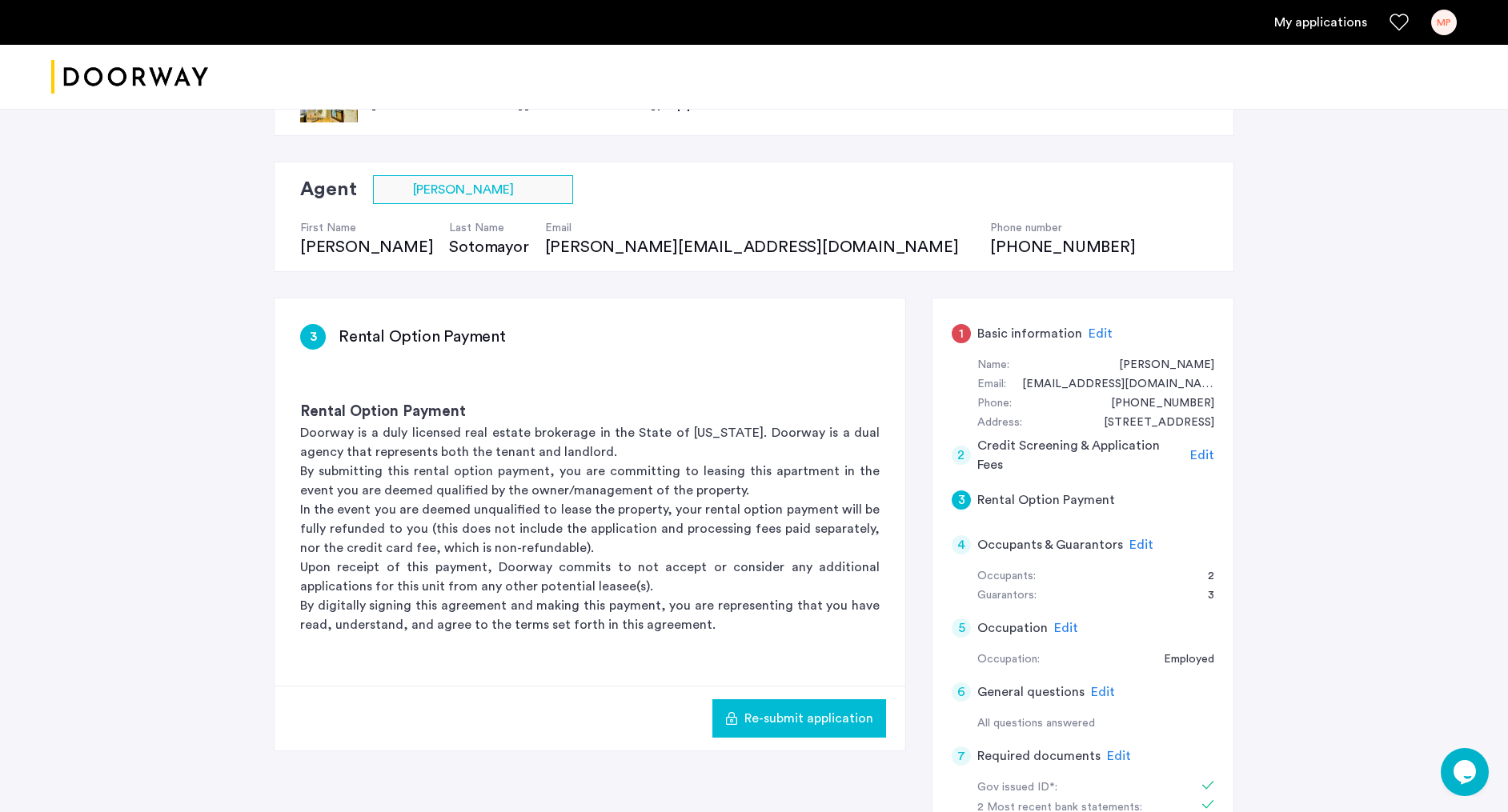
click at [1203, 454] on span "Edit" at bounding box center [1202, 455] width 24 height 13
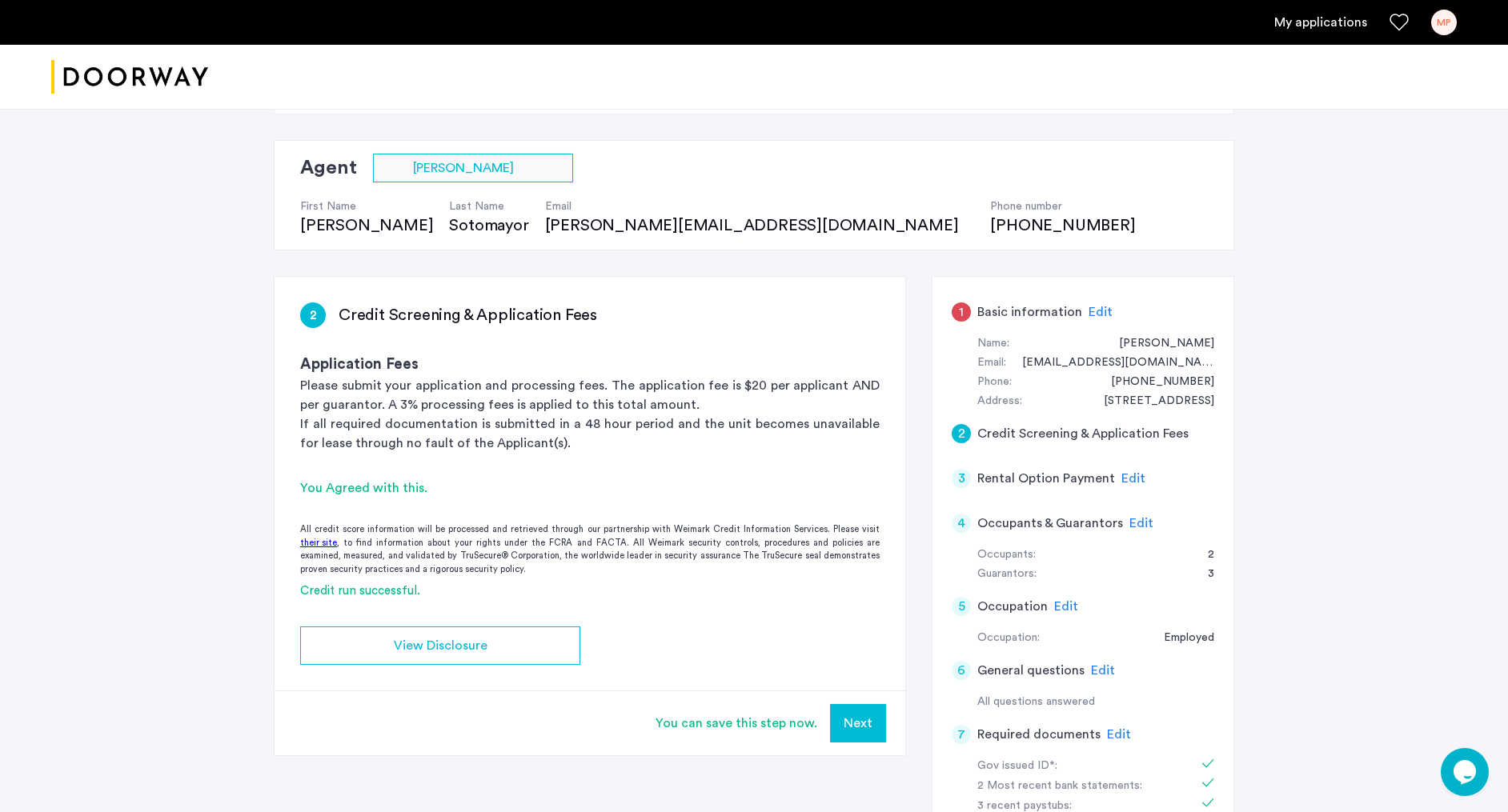
scroll to position [128, 0]
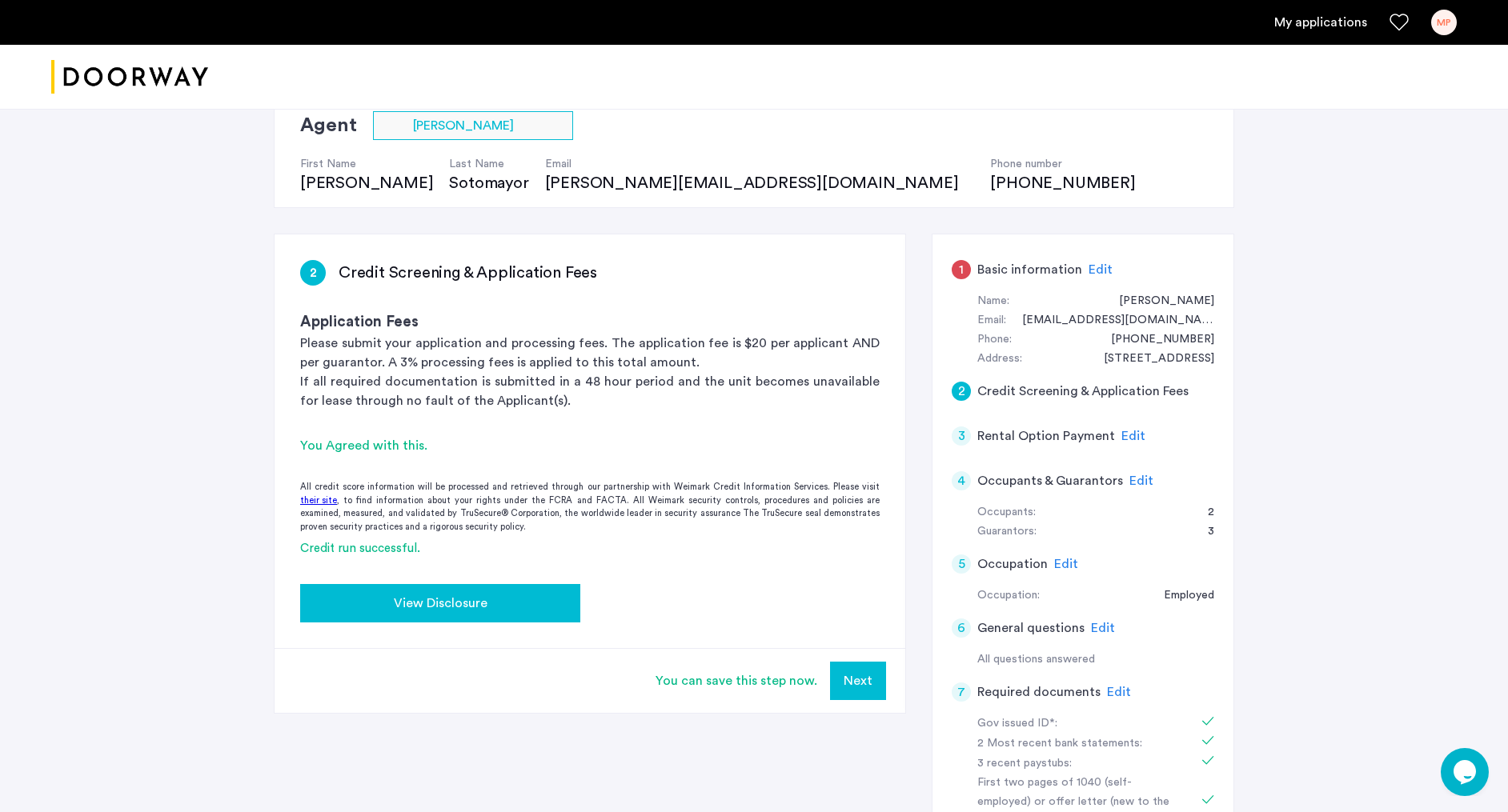
click at [471, 608] on span "View Disclosure" at bounding box center [440, 604] width 94 height 19
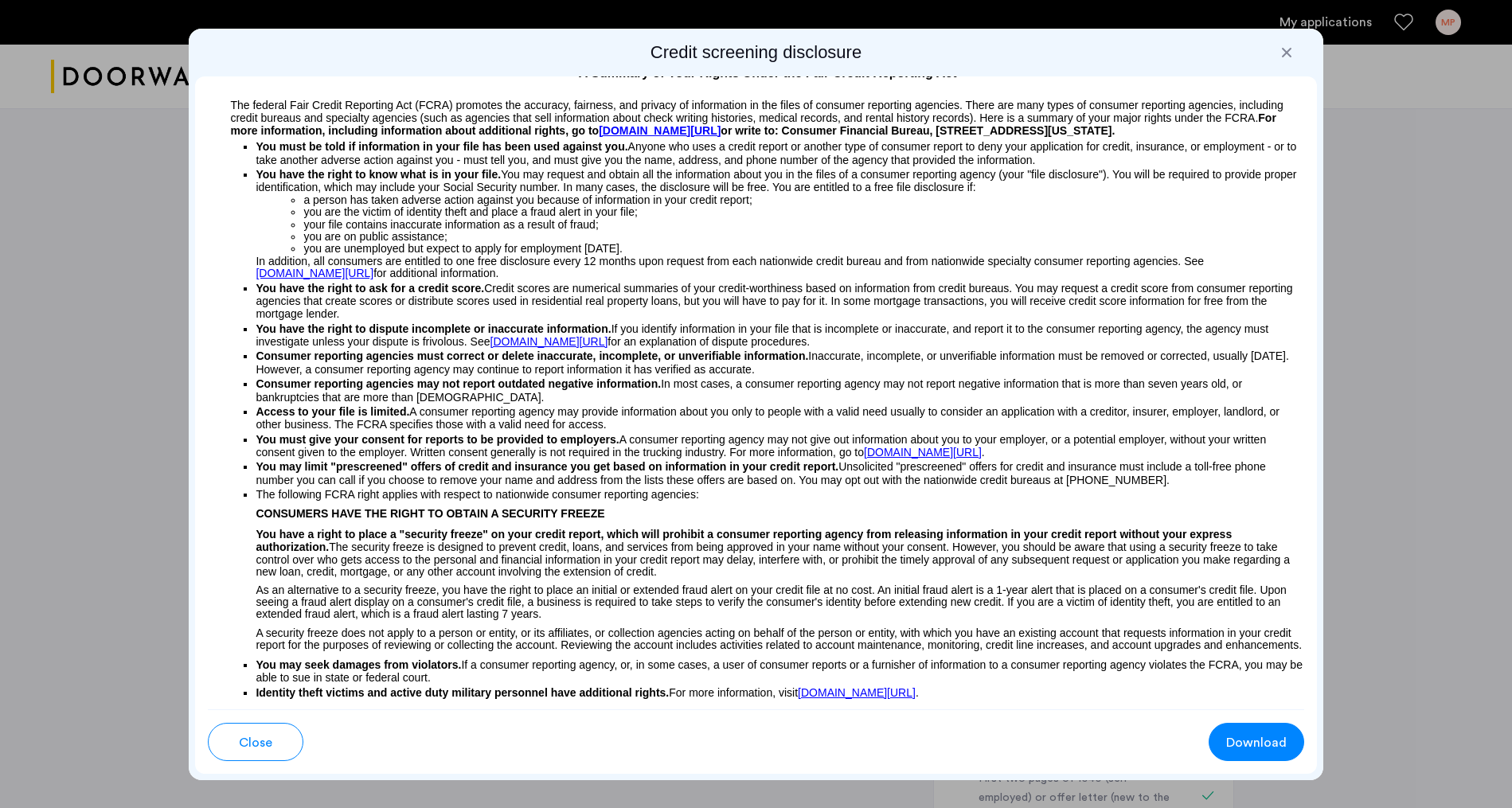
scroll to position [0, 0]
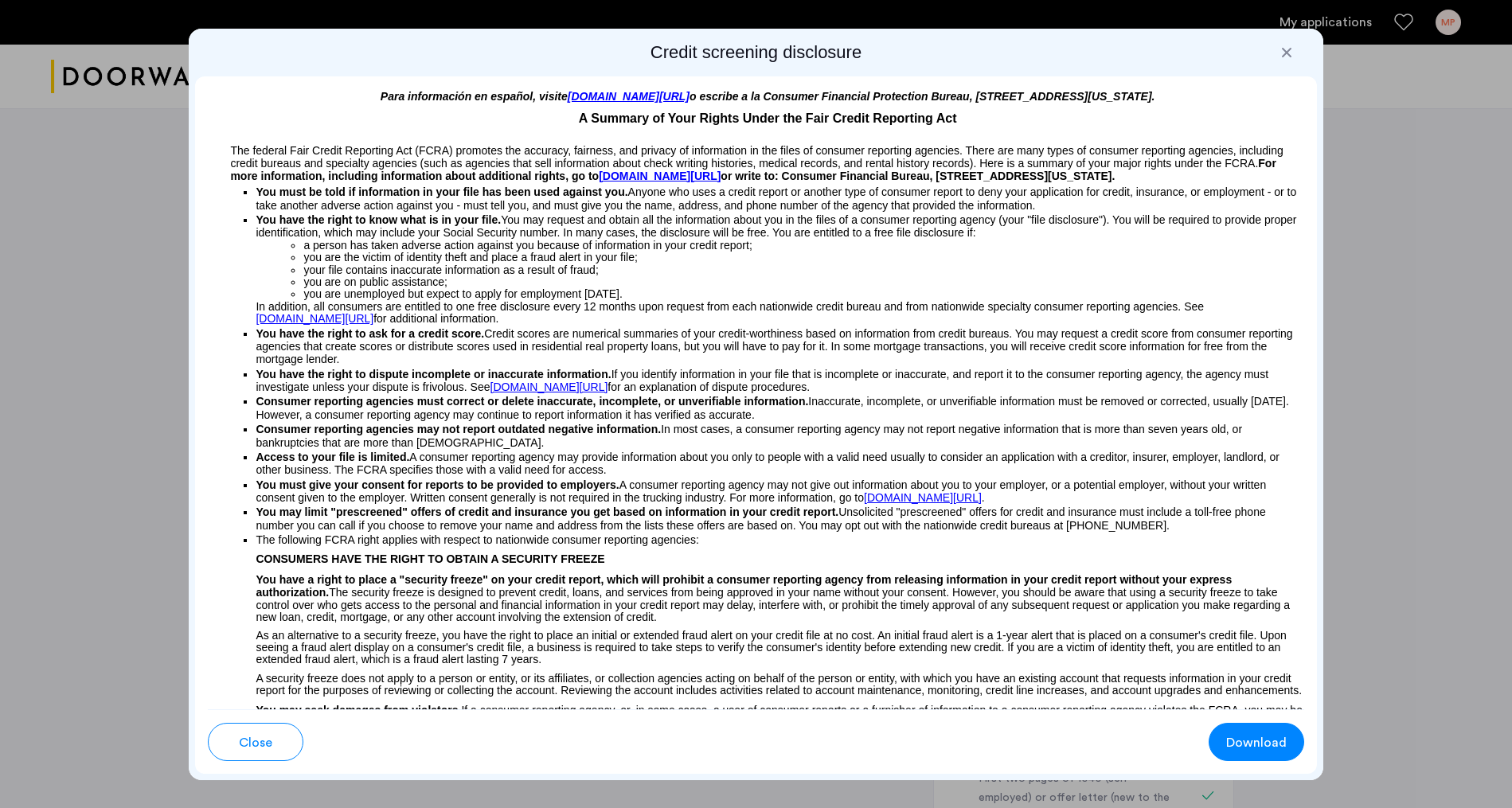
click at [1282, 52] on div at bounding box center [1286, 53] width 16 height 16
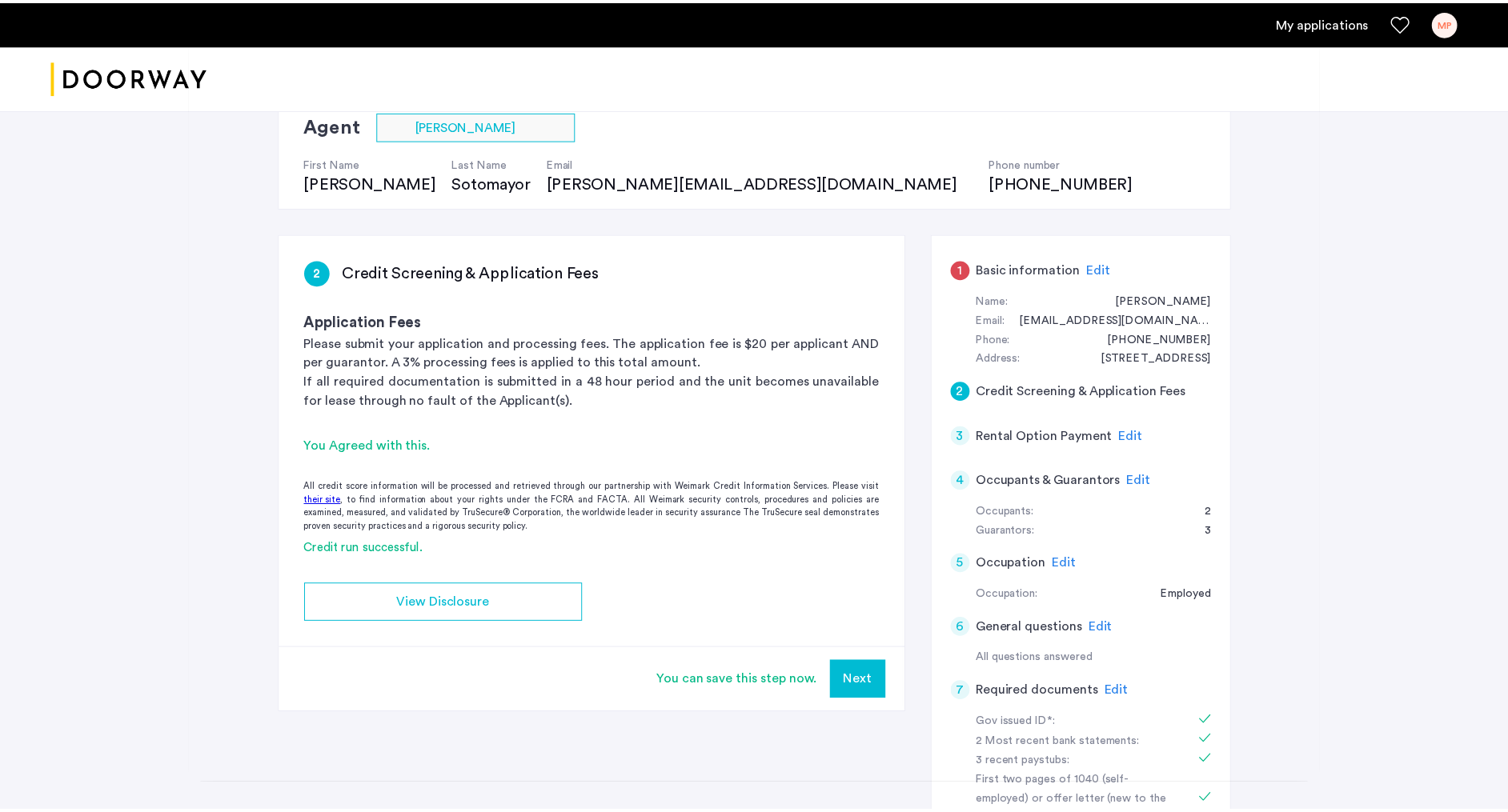
scroll to position [128, 0]
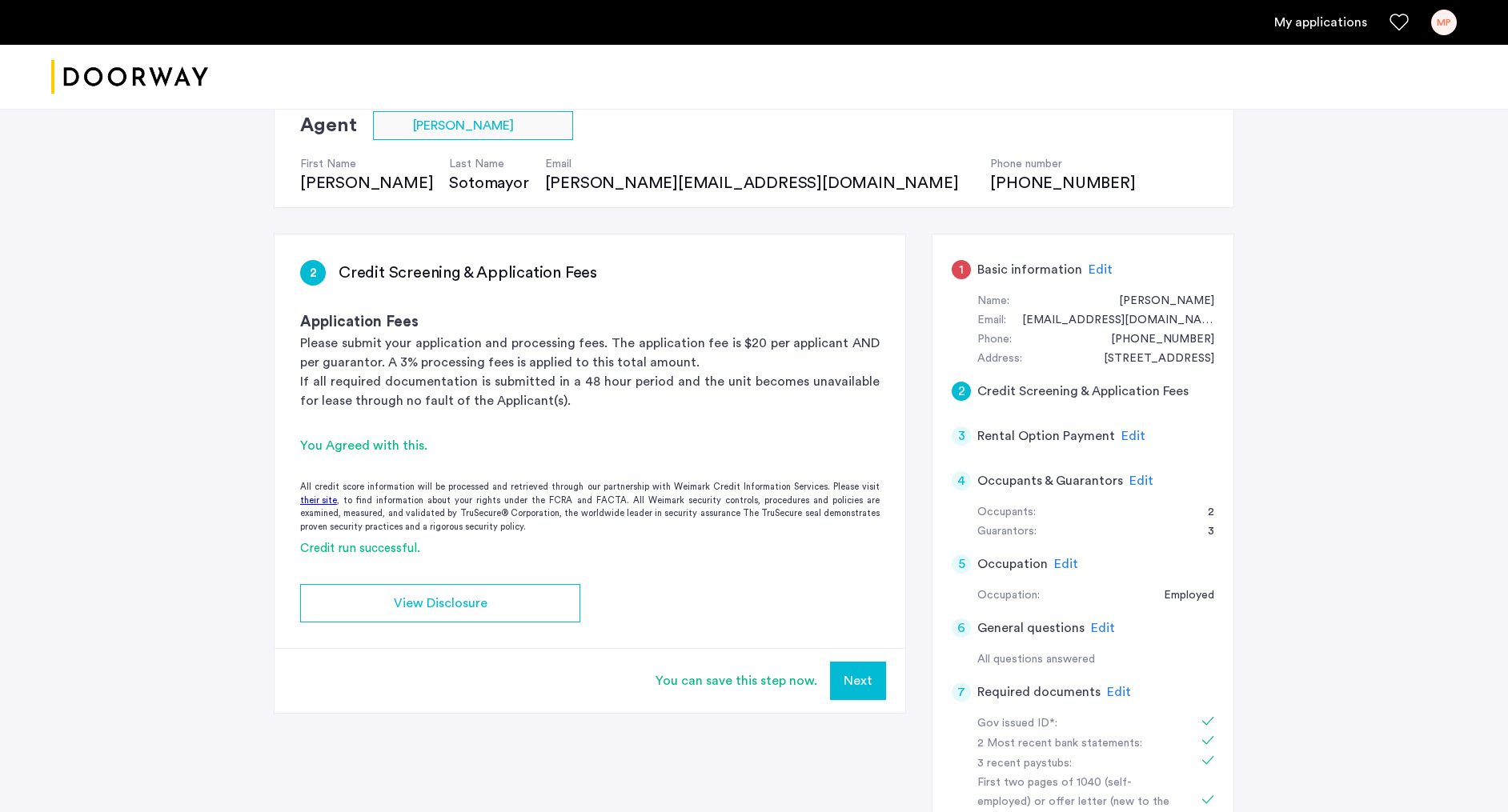
click at [1142, 483] on span "Edit" at bounding box center [1141, 480] width 24 height 13
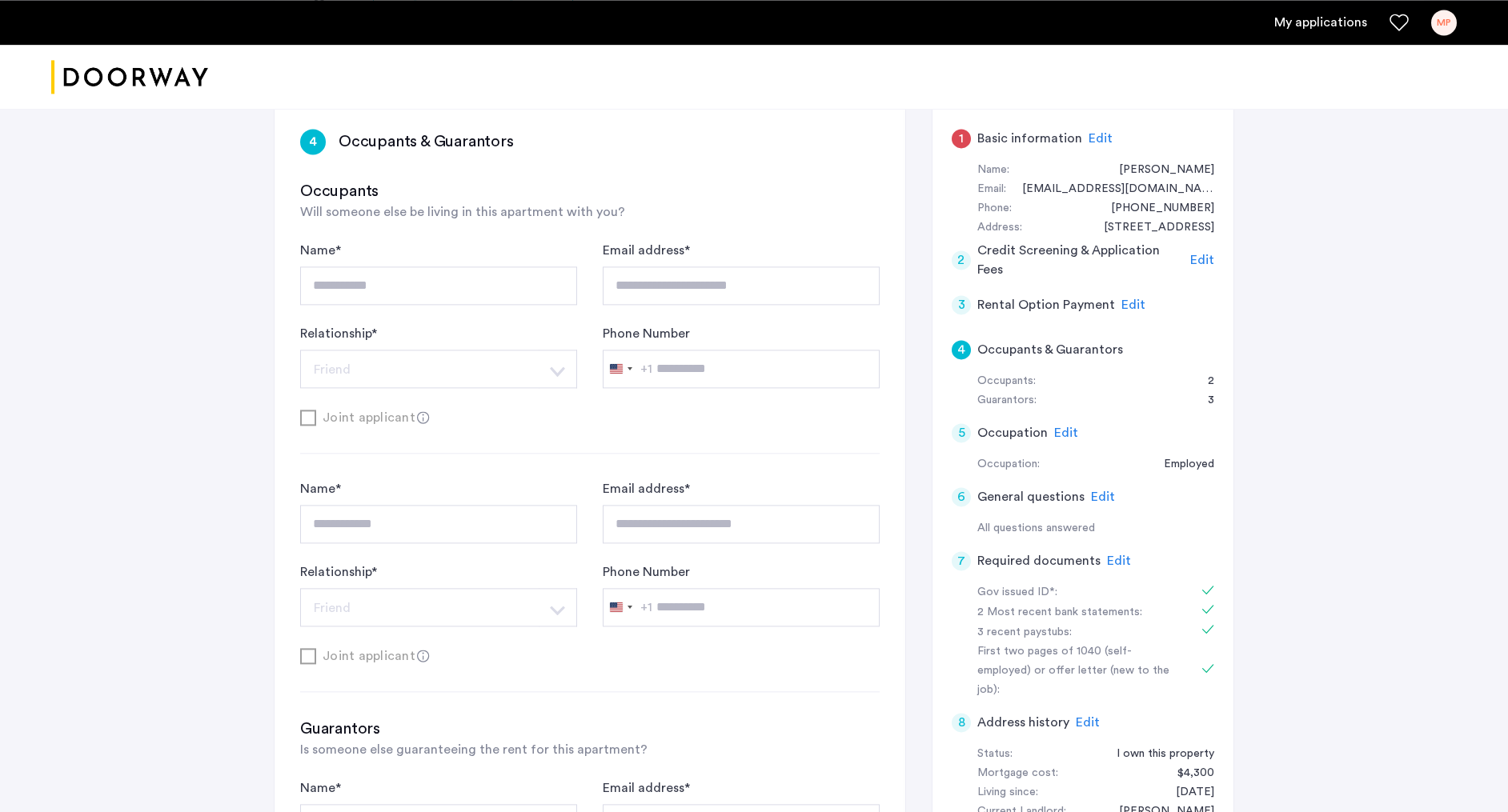
scroll to position [243, 0]
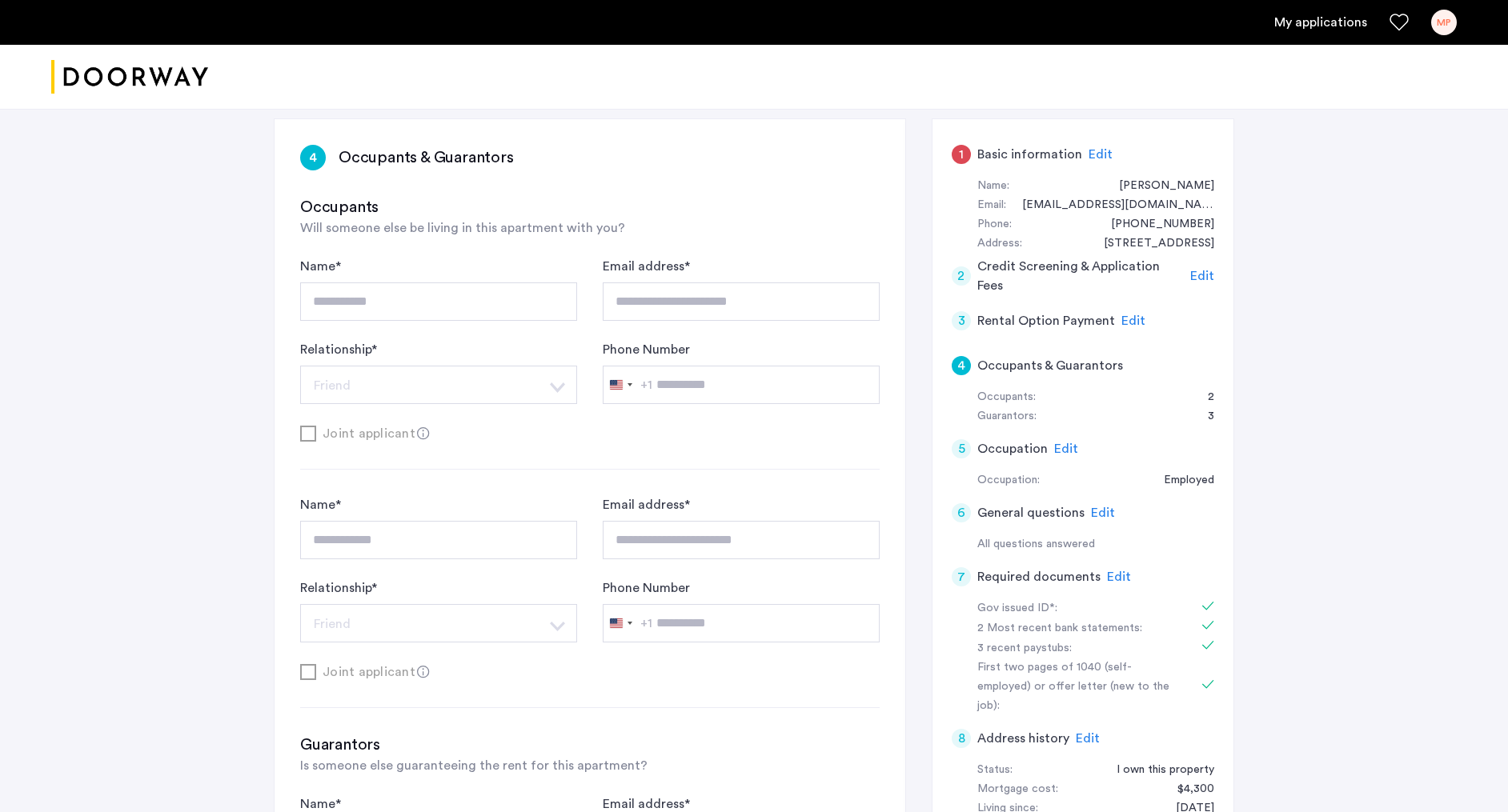
click at [1062, 449] on span "Edit" at bounding box center [1067, 449] width 24 height 13
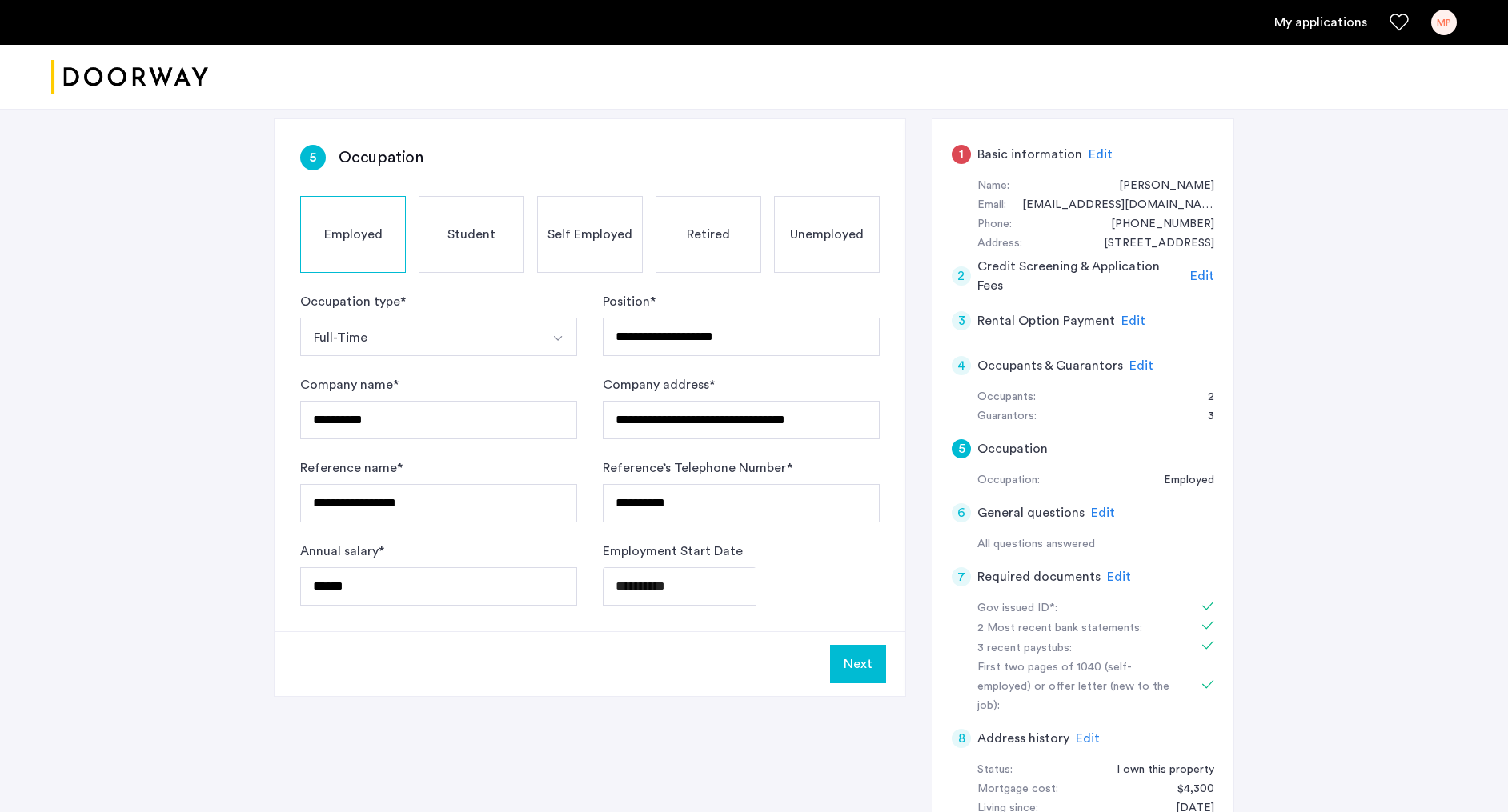
scroll to position [260, 0]
